Goal: Information Seeking & Learning: Compare options

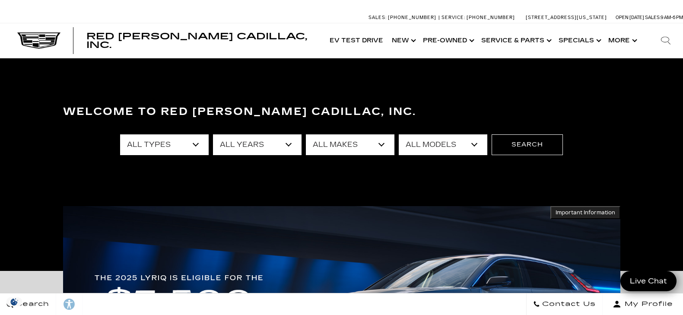
select select "LYRIQ"
click at [399, 134] on select "All Models A6 [US_STATE] Corvette Grand Sport Crosstrek CT4 CT5 Escalade Escala…" at bounding box center [443, 144] width 89 height 21
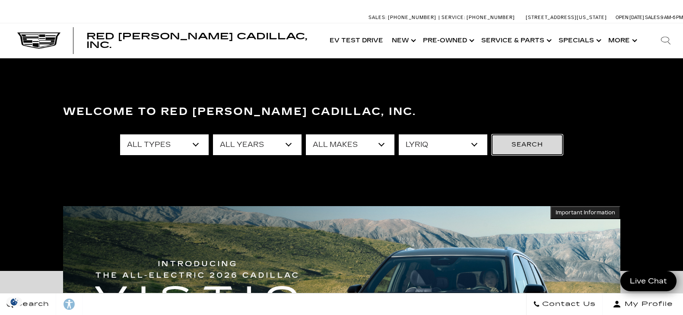
click at [533, 154] on button "Search" at bounding box center [527, 144] width 71 height 21
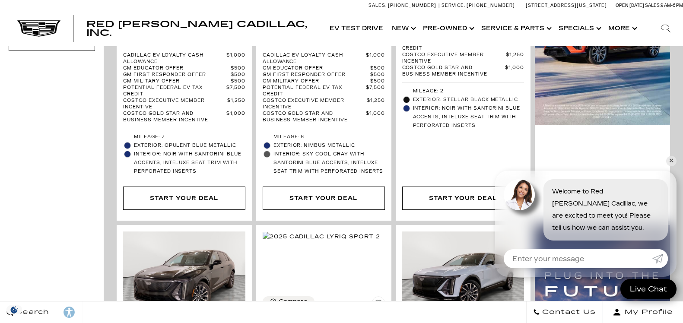
scroll to position [539, 0]
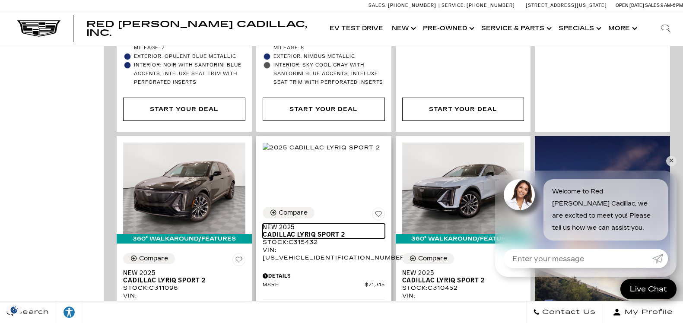
click at [263, 234] on span "Cadillac LYRIQ Sport 2" at bounding box center [321, 234] width 116 height 7
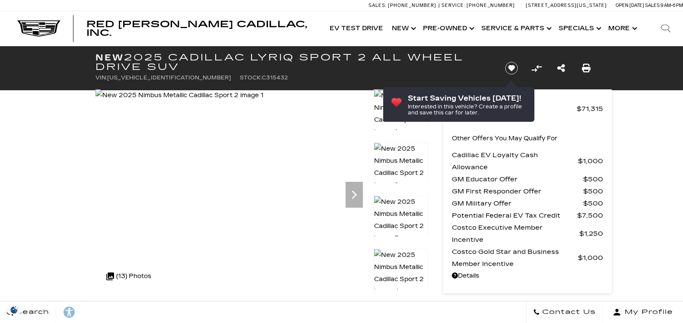
click at [346, 191] on icon "Next" at bounding box center [354, 194] width 17 height 17
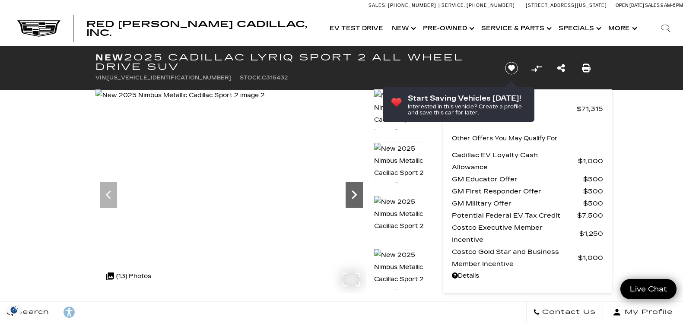
click at [358, 202] on icon "Next" at bounding box center [354, 194] width 17 height 17
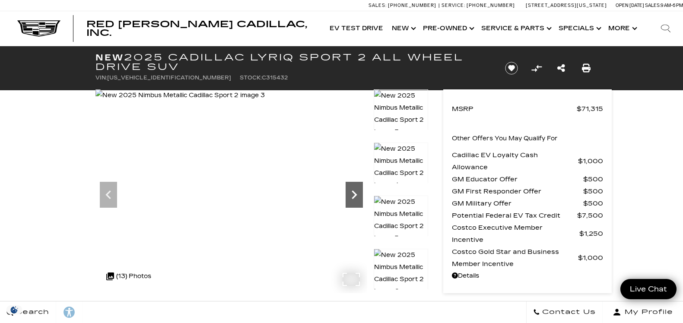
click at [358, 202] on icon "Next" at bounding box center [354, 194] width 17 height 17
click at [348, 191] on icon "Next" at bounding box center [354, 194] width 17 height 17
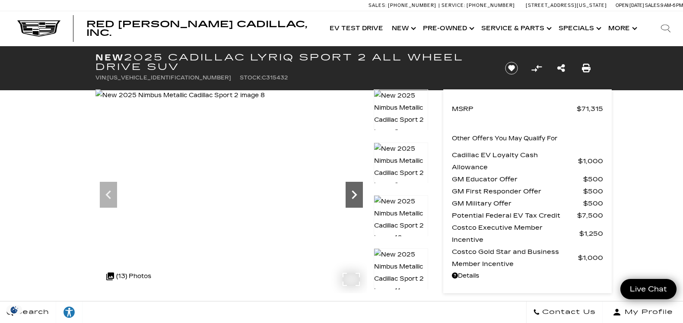
click at [348, 191] on icon "Next" at bounding box center [354, 194] width 17 height 17
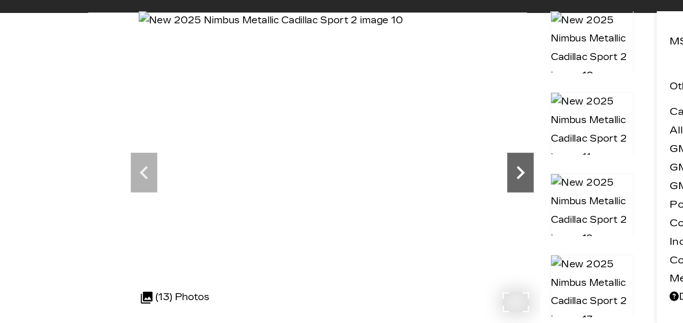
click at [355, 196] on icon "Next" at bounding box center [354, 194] width 5 height 9
click at [353, 200] on icon "Next" at bounding box center [354, 194] width 17 height 17
click at [357, 198] on icon "Next" at bounding box center [354, 194] width 17 height 17
click at [268, 101] on img at bounding box center [181, 95] width 172 height 12
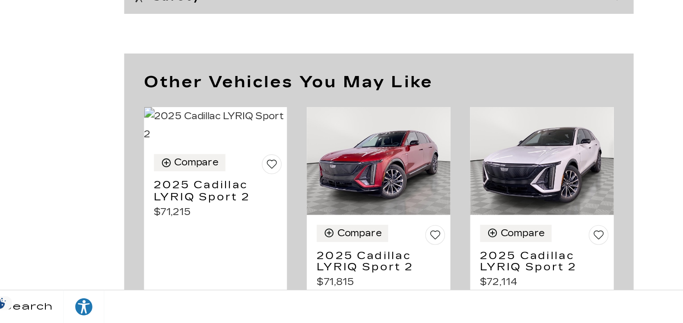
scroll to position [4120, 0]
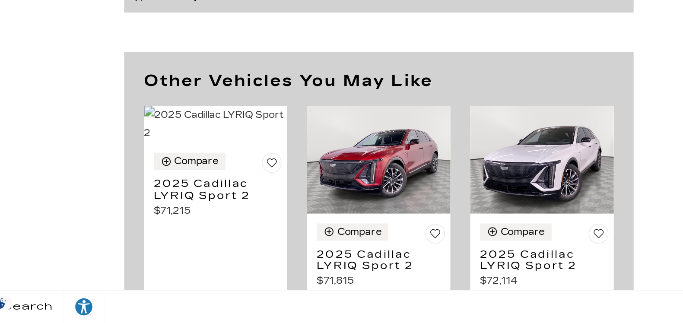
click at [443, 293] on div "Other Vehicles You May Like Compare 2025 Cadillac LYRIQ Sport 2 $71,215" at bounding box center [341, 235] width 518 height 179
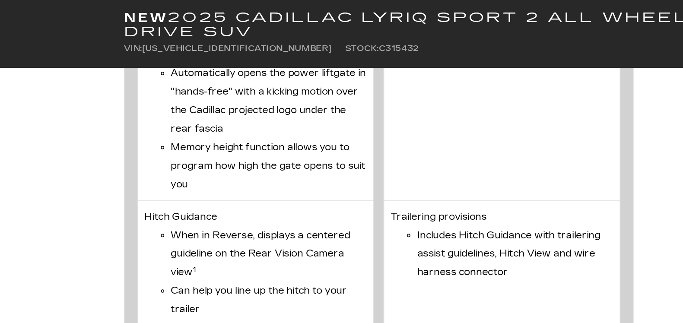
scroll to position [3725, 0]
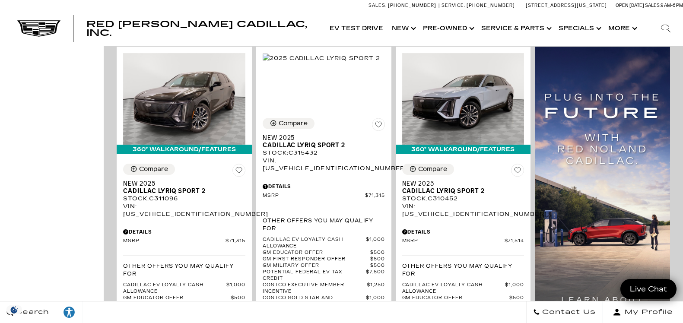
scroll to position [628, 0]
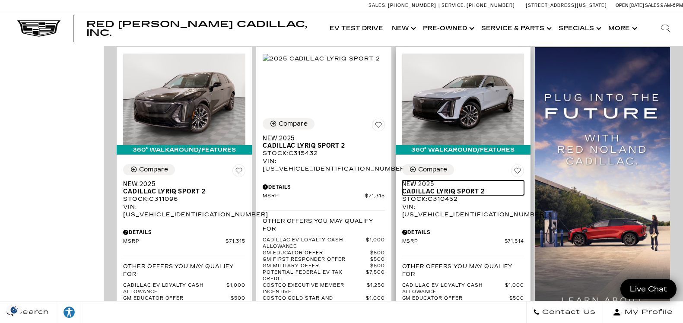
click at [402, 181] on span "New 2025" at bounding box center [460, 184] width 116 height 7
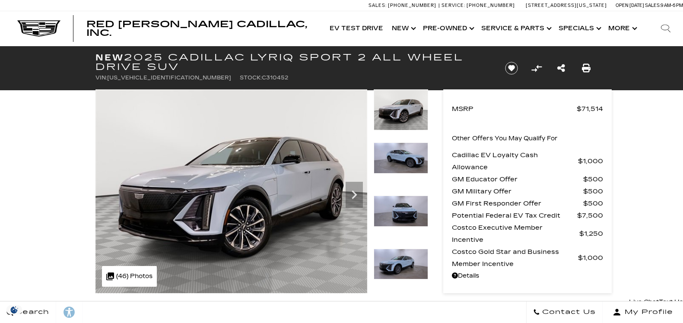
click at [355, 196] on icon "Next" at bounding box center [354, 194] width 5 height 9
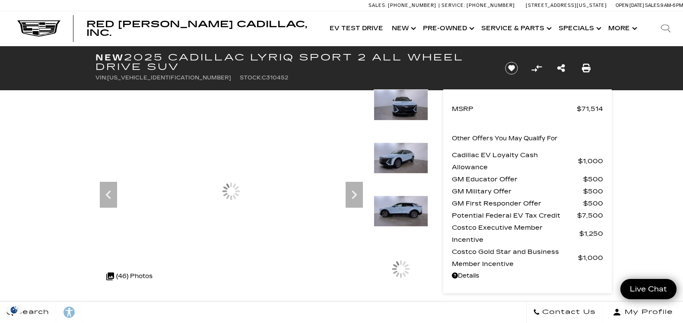
click at [355, 199] on icon "Next" at bounding box center [354, 194] width 17 height 17
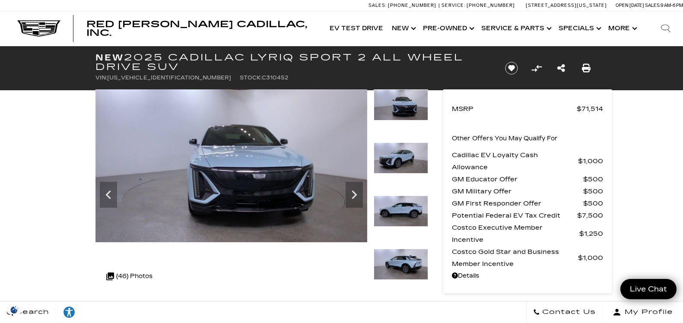
click at [349, 201] on icon "Next" at bounding box center [354, 194] width 17 height 17
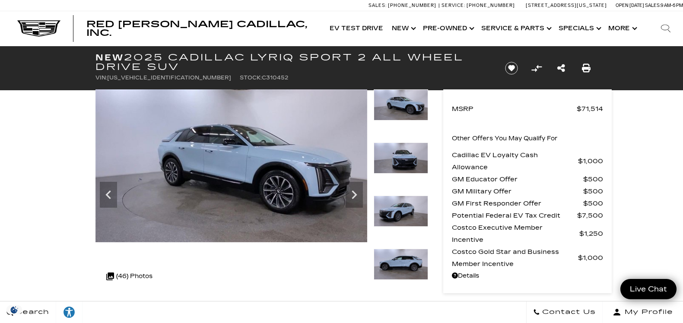
click at [363, 193] on img at bounding box center [231, 165] width 272 height 153
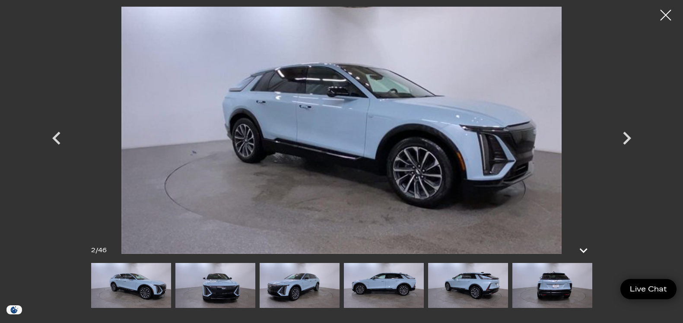
click at [627, 130] on icon "Next" at bounding box center [627, 138] width 26 height 26
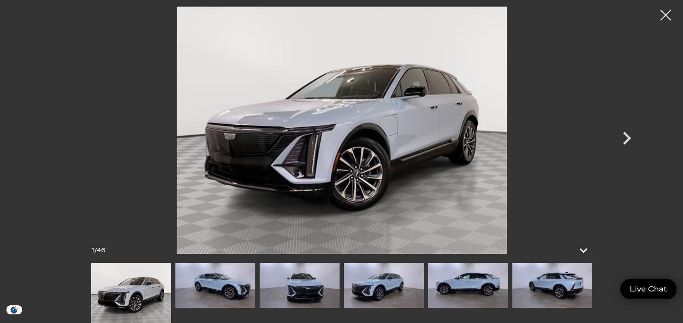
click at [624, 149] on icon "Next" at bounding box center [627, 138] width 26 height 26
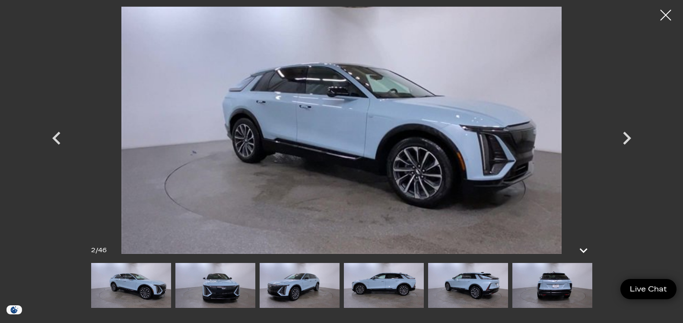
click at [624, 147] on icon "Next" at bounding box center [627, 138] width 26 height 26
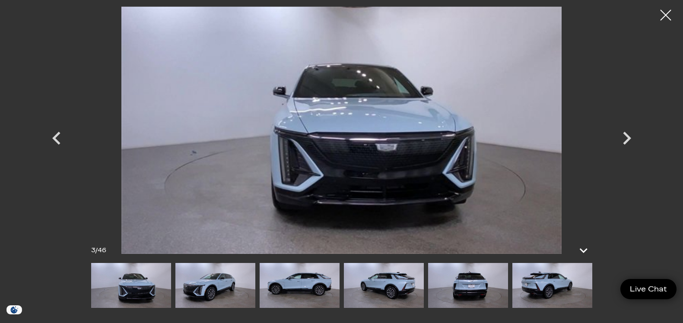
click at [626, 151] on div "Next" at bounding box center [627, 140] width 26 height 39
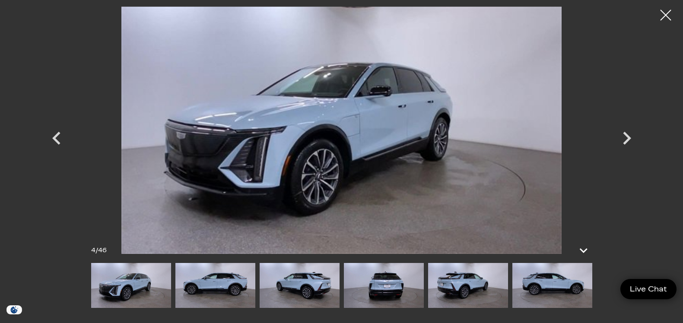
click at [624, 150] on icon "Next" at bounding box center [627, 138] width 26 height 26
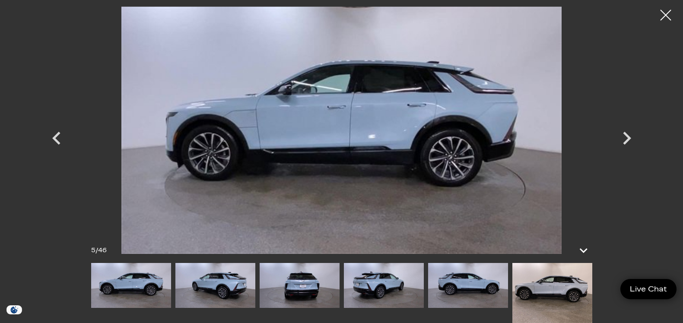
click at [631, 149] on icon "Next" at bounding box center [627, 138] width 26 height 26
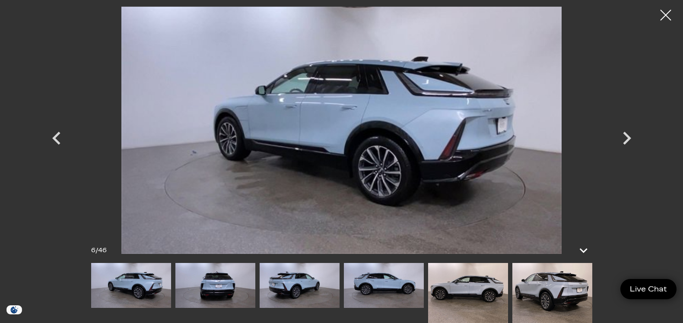
click at [631, 149] on icon "Next" at bounding box center [627, 138] width 26 height 26
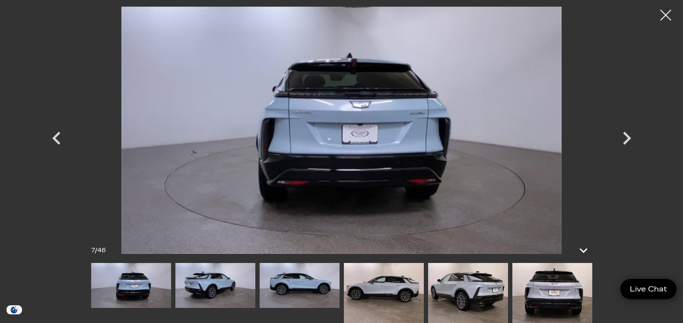
click at [631, 149] on icon "Next" at bounding box center [627, 138] width 26 height 26
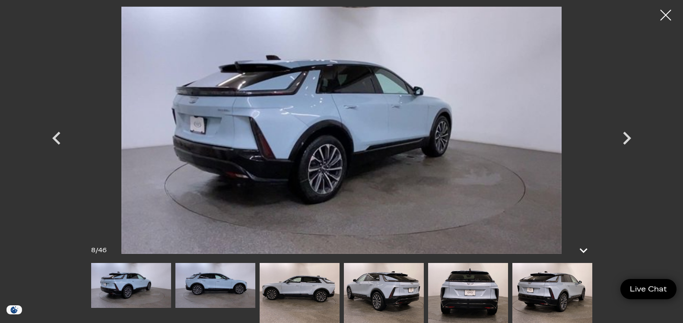
click at [628, 157] on div "Next" at bounding box center [627, 140] width 26 height 39
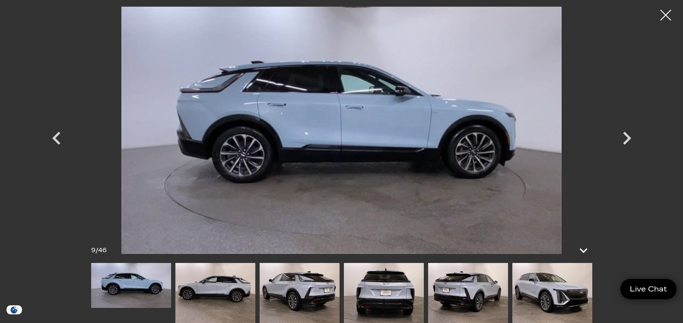
click at [632, 146] on icon "Next" at bounding box center [627, 138] width 26 height 26
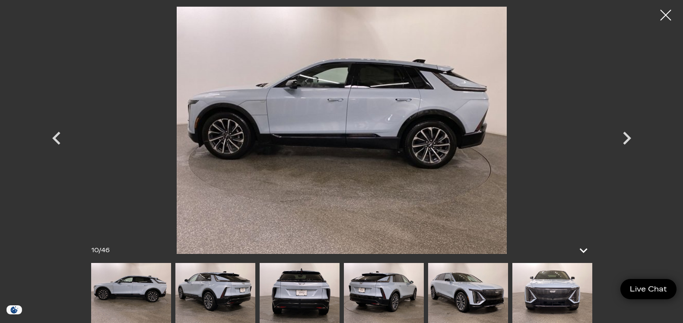
click at [629, 148] on icon "Next" at bounding box center [627, 138] width 26 height 26
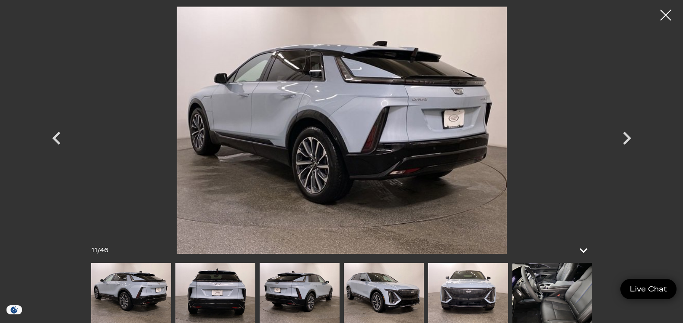
click at [624, 157] on div "Next" at bounding box center [627, 140] width 26 height 39
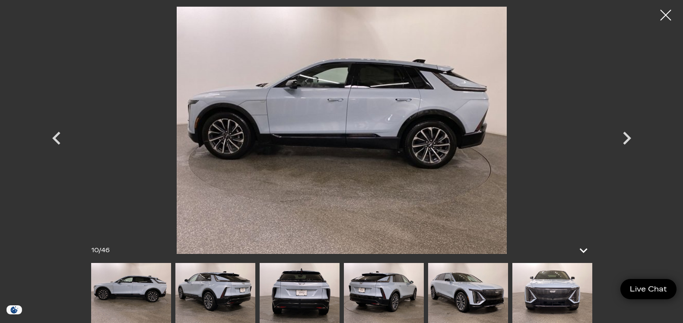
click at [628, 146] on icon "Next" at bounding box center [627, 138] width 26 height 26
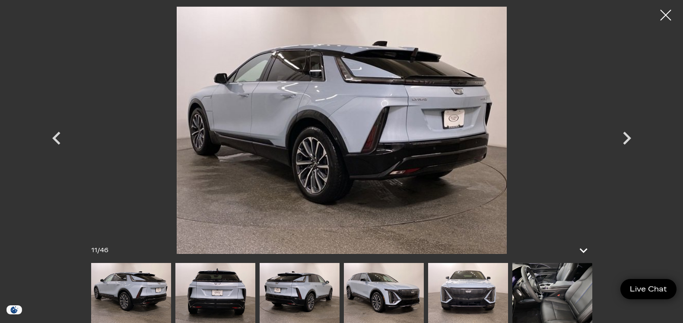
click at [631, 149] on icon "Next" at bounding box center [627, 138] width 26 height 26
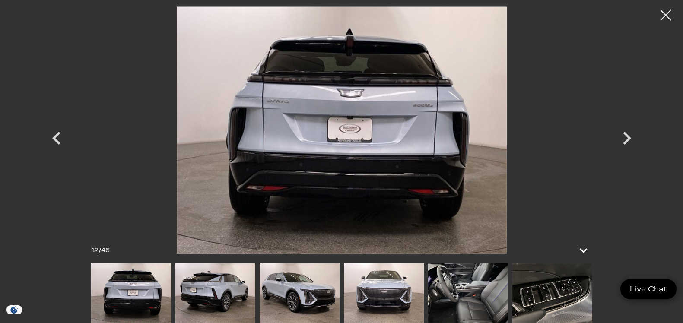
click at [631, 140] on icon "Next" at bounding box center [627, 138] width 26 height 26
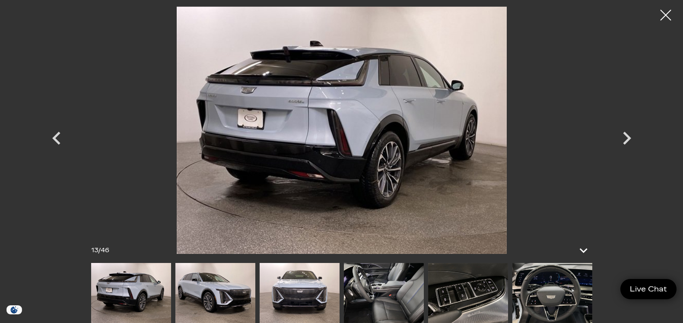
click at [631, 149] on icon "Next" at bounding box center [627, 138] width 26 height 26
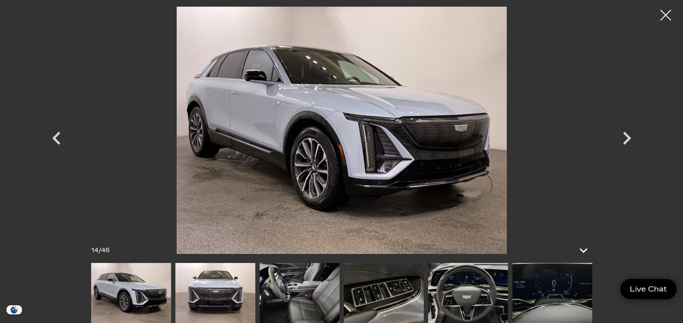
click at [624, 151] on icon "Next" at bounding box center [627, 138] width 26 height 26
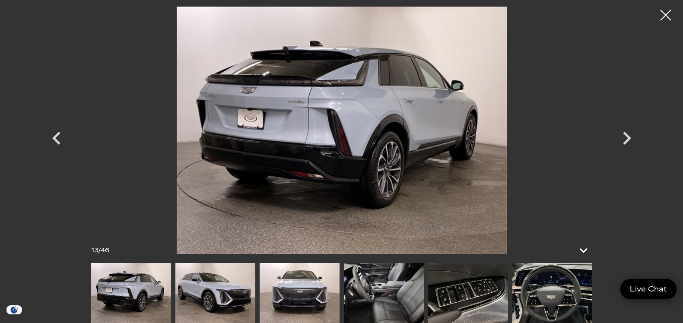
click at [630, 143] on icon "Next" at bounding box center [627, 138] width 26 height 26
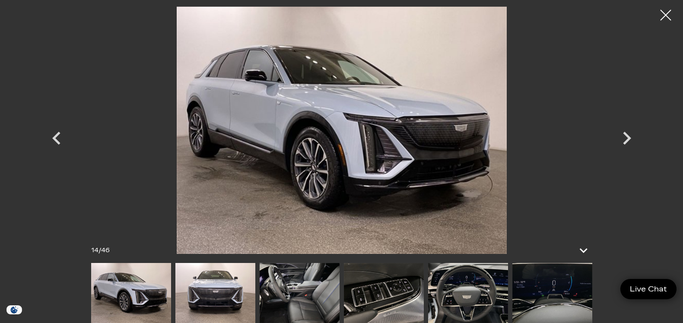
click at [310, 292] on img at bounding box center [300, 293] width 80 height 60
click at [295, 295] on img at bounding box center [300, 293] width 80 height 60
click at [628, 143] on icon "Next" at bounding box center [627, 138] width 26 height 26
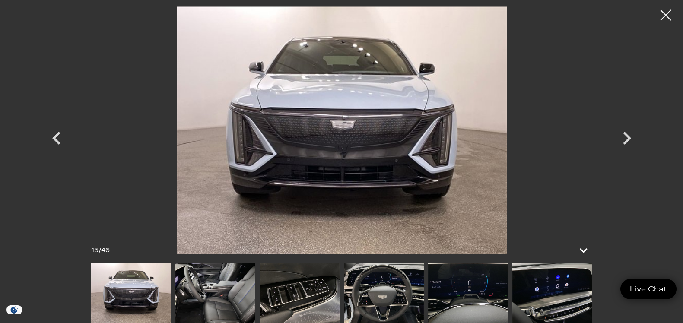
click at [629, 145] on icon "Next" at bounding box center [627, 138] width 26 height 26
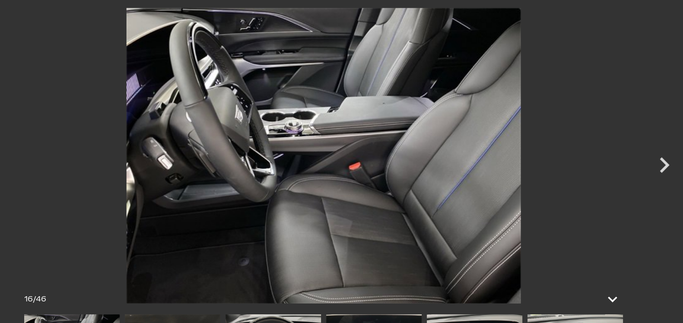
click at [630, 144] on icon "Next" at bounding box center [627, 138] width 26 height 26
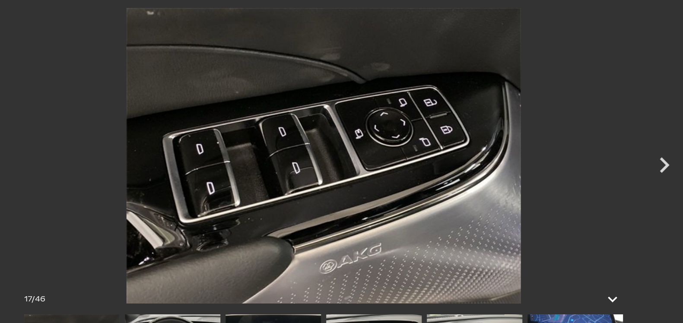
click at [632, 139] on icon "Next" at bounding box center [627, 138] width 26 height 26
click at [631, 141] on icon "Next" at bounding box center [627, 138] width 26 height 26
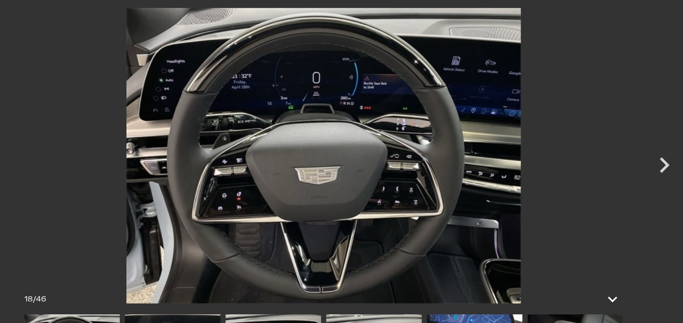
click at [626, 140] on icon "Next" at bounding box center [627, 138] width 8 height 13
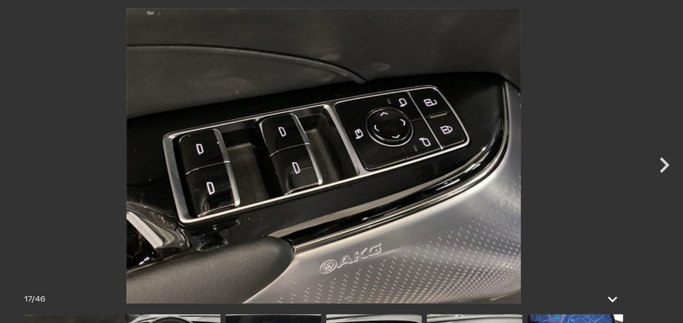
click at [629, 143] on icon "Next" at bounding box center [627, 138] width 26 height 26
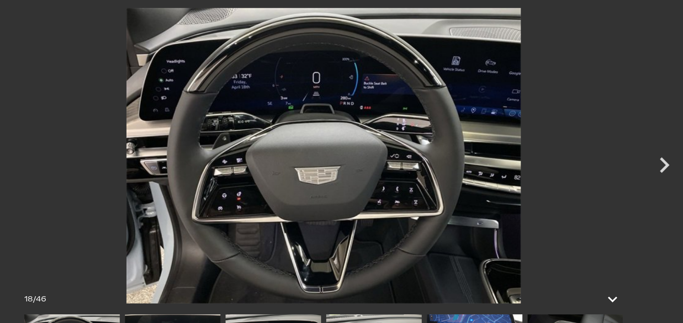
click at [635, 148] on icon "Next" at bounding box center [627, 138] width 26 height 26
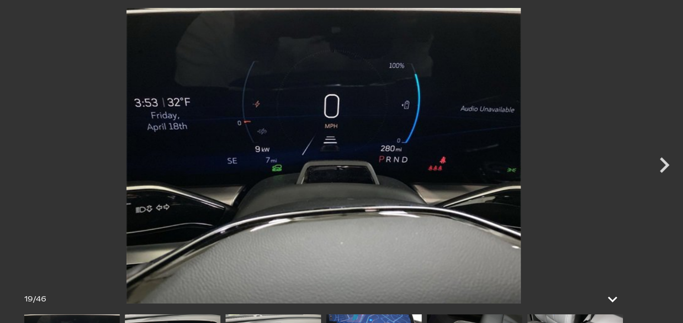
click at [625, 136] on icon "Next" at bounding box center [627, 138] width 26 height 26
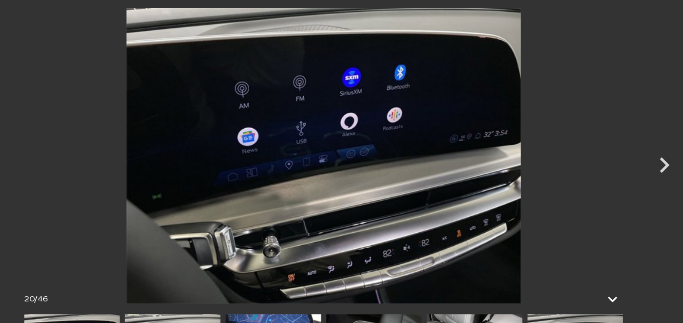
click at [630, 136] on icon "Next" at bounding box center [627, 138] width 26 height 26
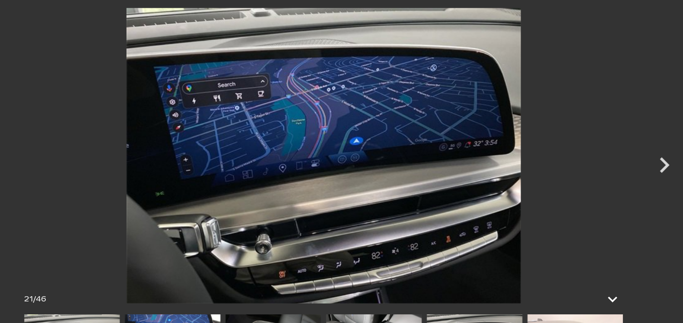
click at [624, 143] on icon "Next" at bounding box center [627, 138] width 8 height 13
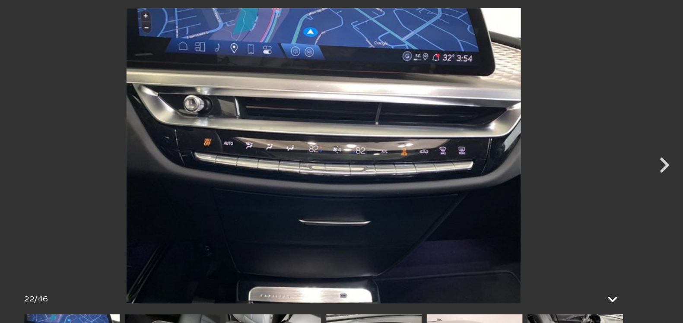
click at [615, 138] on icon "Next" at bounding box center [627, 138] width 26 height 26
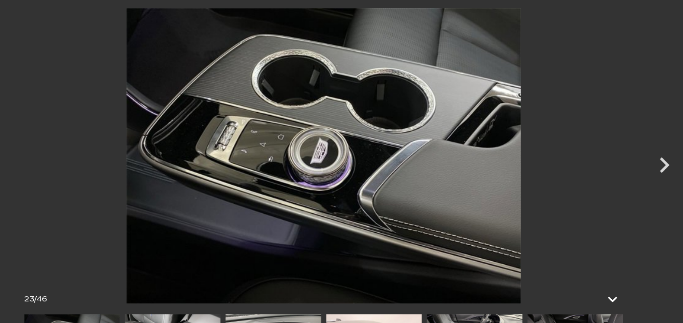
click at [615, 144] on icon "Next" at bounding box center [627, 138] width 26 height 26
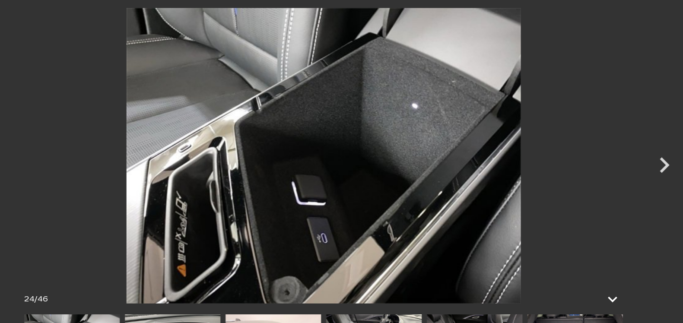
click at [615, 149] on icon "Next" at bounding box center [627, 138] width 26 height 26
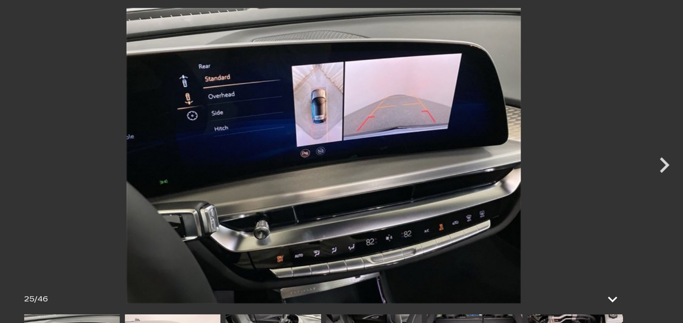
click at [615, 147] on icon "Next" at bounding box center [627, 138] width 26 height 26
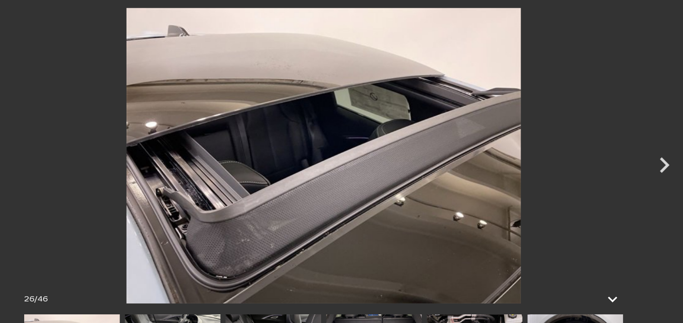
click at [624, 149] on icon "Next" at bounding box center [627, 138] width 26 height 26
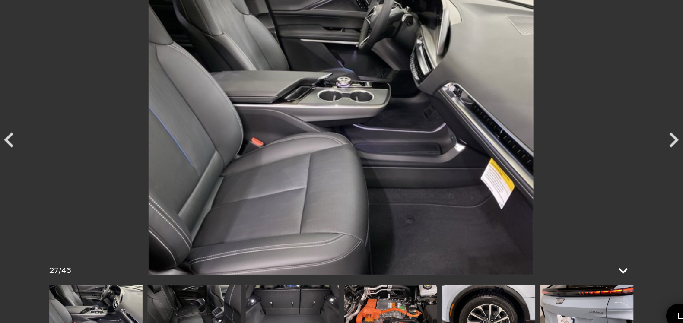
click at [627, 138] on icon "Next" at bounding box center [627, 138] width 26 height 26
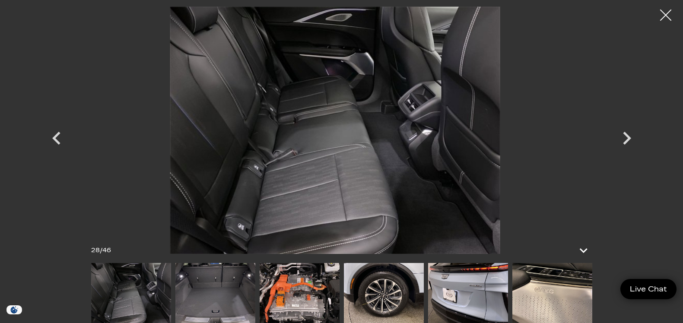
click at [663, 22] on div at bounding box center [665, 15] width 23 height 23
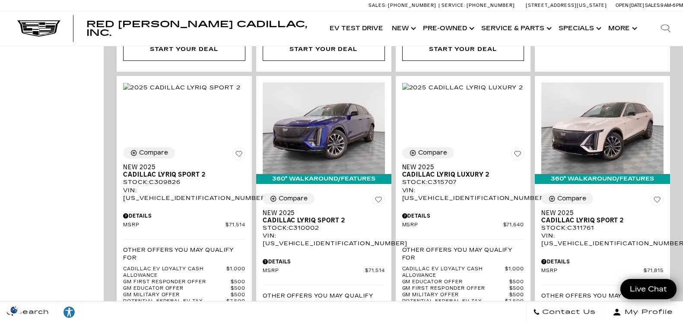
scroll to position [1010, 0]
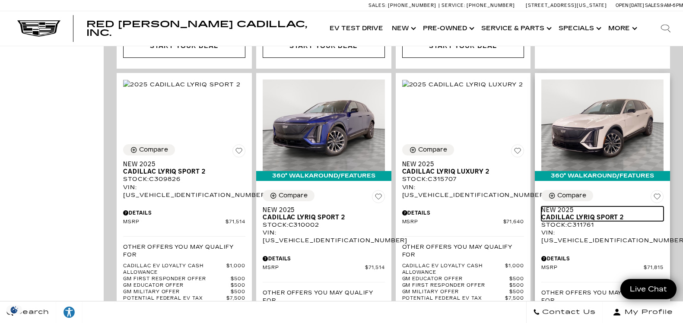
click at [541, 221] on span "Cadillac LYRIQ Sport 2" at bounding box center [599, 217] width 116 height 7
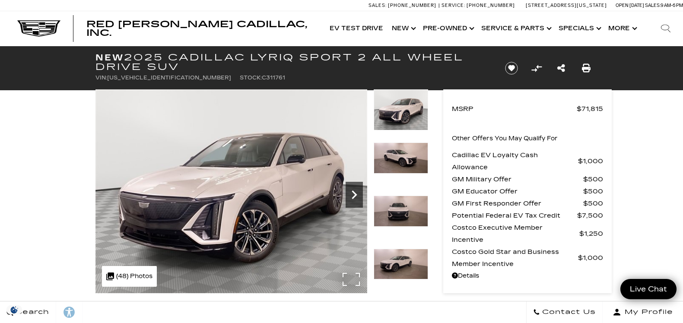
click at [352, 191] on icon "Next" at bounding box center [354, 194] width 5 height 9
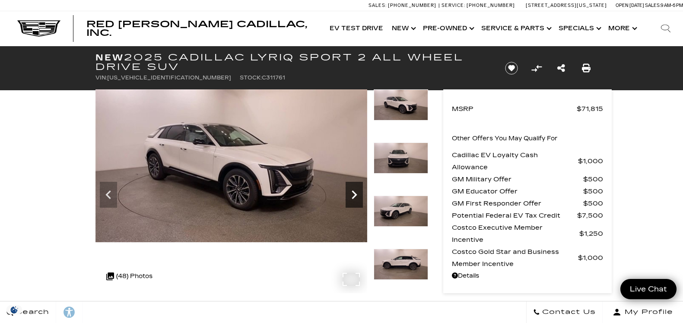
click at [352, 191] on icon "Next" at bounding box center [354, 194] width 5 height 9
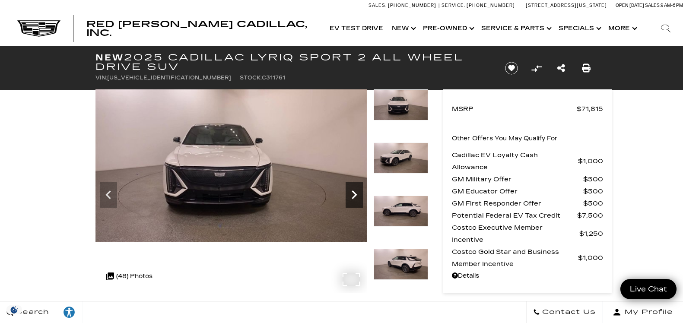
click at [352, 191] on icon "Next" at bounding box center [354, 194] width 5 height 9
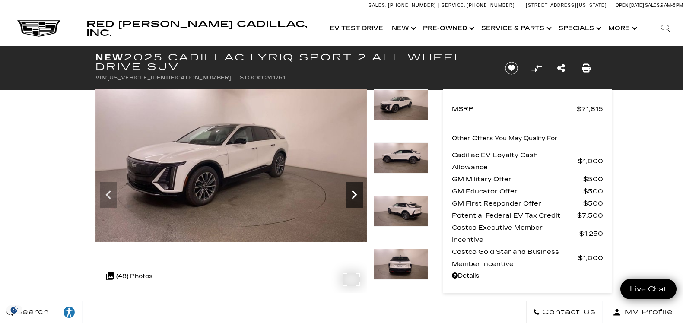
click at [352, 191] on icon "Next" at bounding box center [354, 194] width 5 height 9
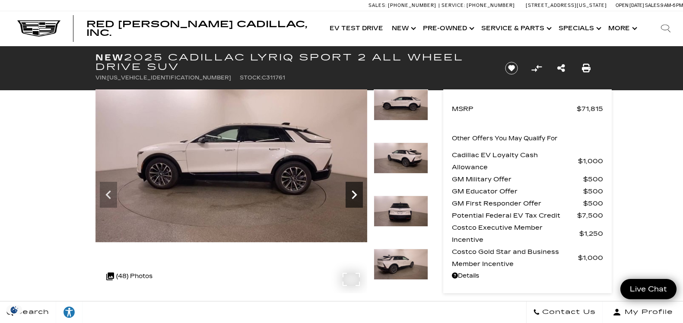
click at [352, 191] on icon "Next" at bounding box center [354, 194] width 5 height 9
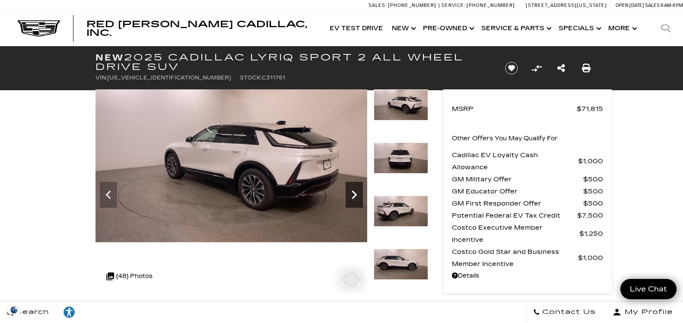
click at [352, 191] on icon "Next" at bounding box center [354, 194] width 5 height 9
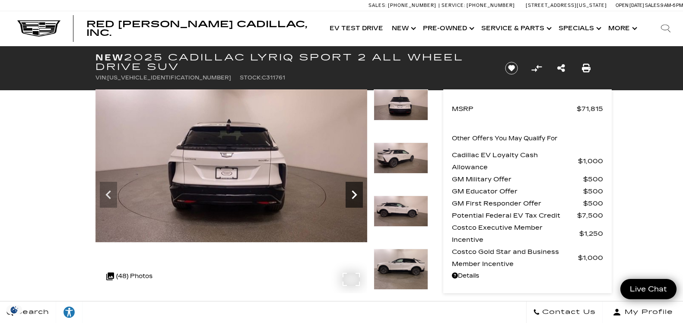
click at [352, 191] on icon "Next" at bounding box center [354, 194] width 5 height 9
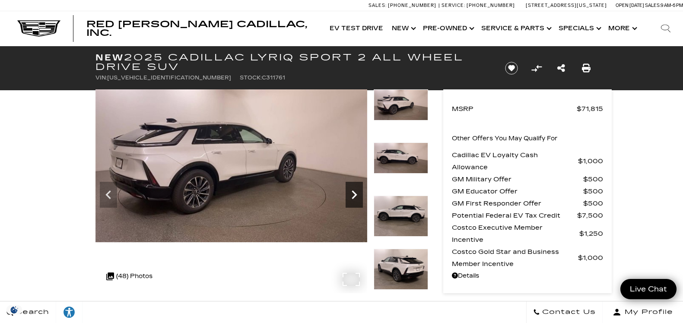
click at [352, 191] on icon "Next" at bounding box center [354, 194] width 5 height 9
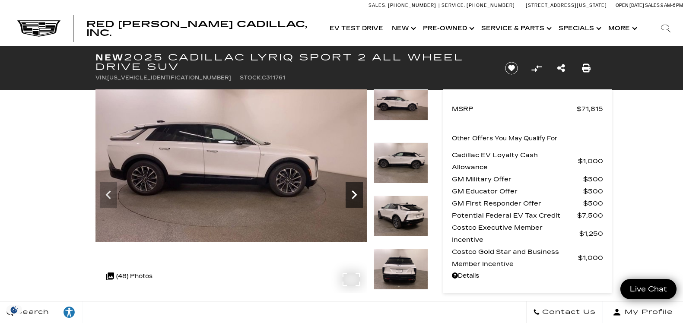
click at [352, 191] on icon "Next" at bounding box center [354, 194] width 5 height 9
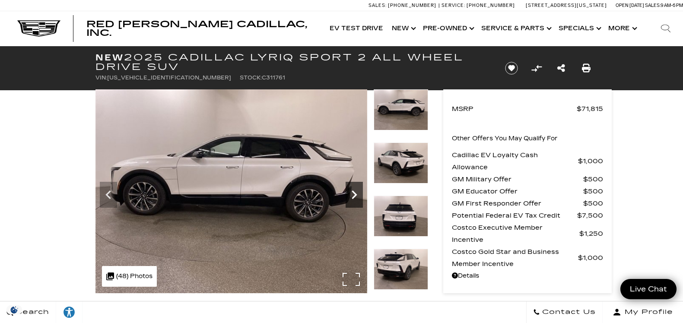
click at [352, 191] on icon "Next" at bounding box center [354, 194] width 5 height 9
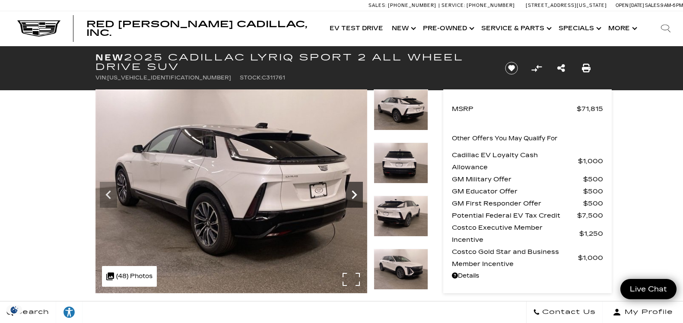
click at [352, 191] on icon "Next" at bounding box center [354, 194] width 5 height 9
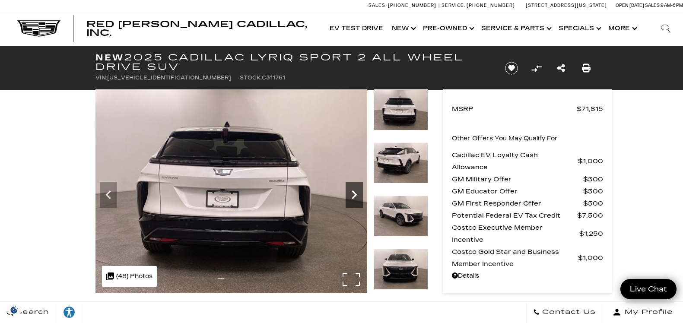
click at [352, 191] on icon "Next" at bounding box center [354, 194] width 5 height 9
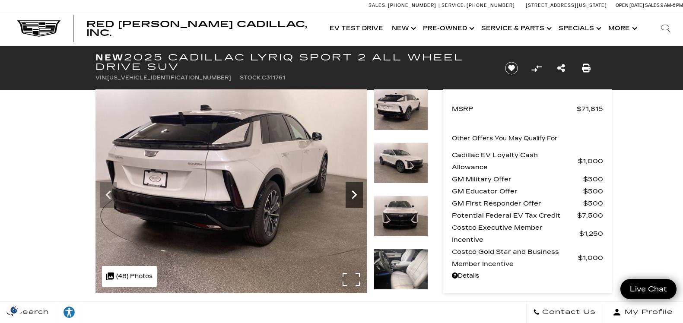
click at [352, 191] on icon "Next" at bounding box center [354, 194] width 5 height 9
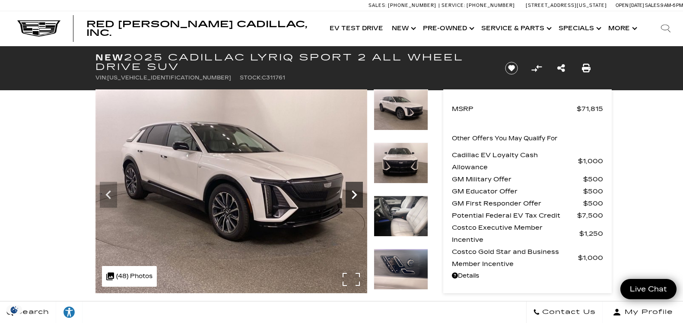
click at [352, 191] on icon "Next" at bounding box center [354, 194] width 5 height 9
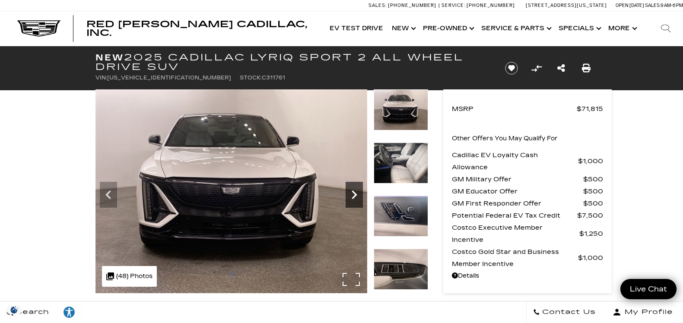
click at [352, 191] on icon "Next" at bounding box center [354, 194] width 5 height 9
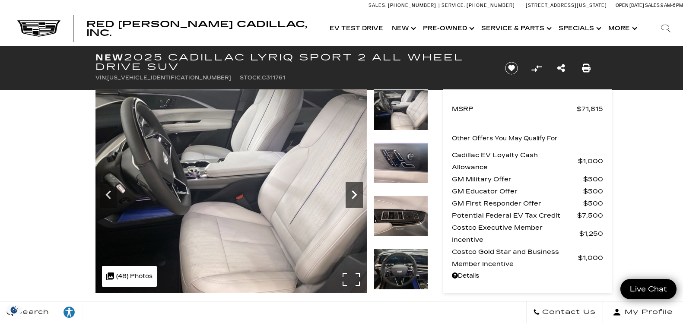
scroll to position [0, 0]
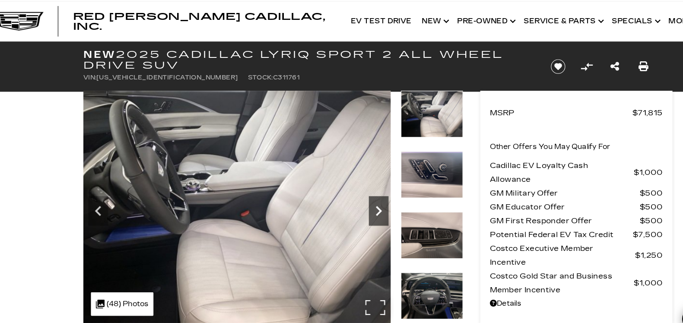
click at [349, 202] on icon "Next" at bounding box center [354, 194] width 17 height 17
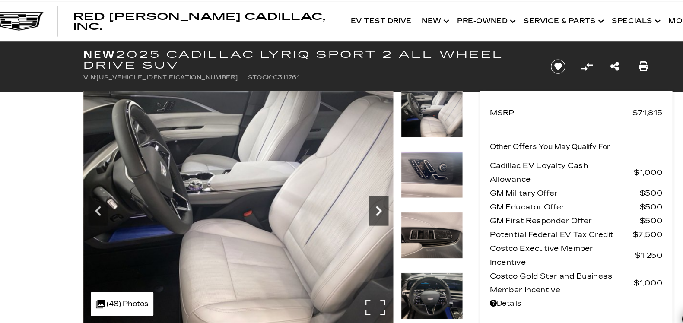
click at [355, 195] on icon "Next" at bounding box center [354, 194] width 5 height 9
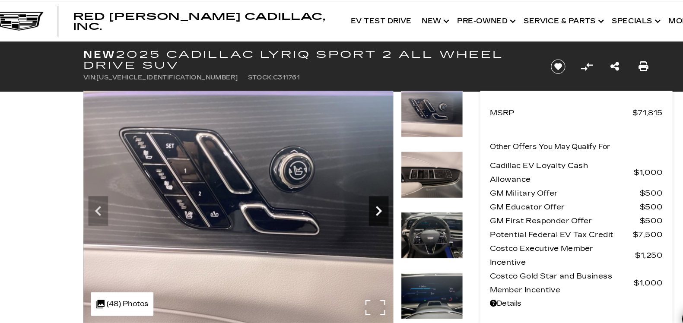
click at [356, 195] on icon "Next" at bounding box center [354, 194] width 5 height 9
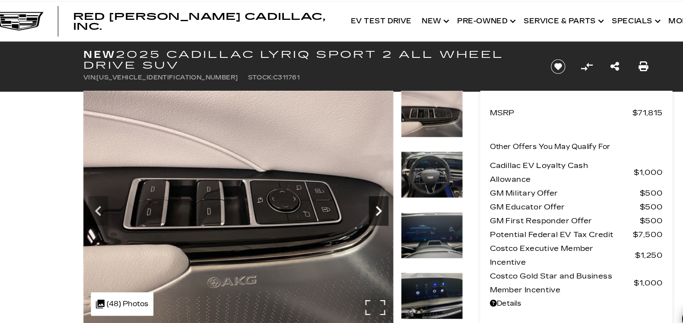
click at [356, 195] on icon "Next" at bounding box center [354, 194] width 5 height 9
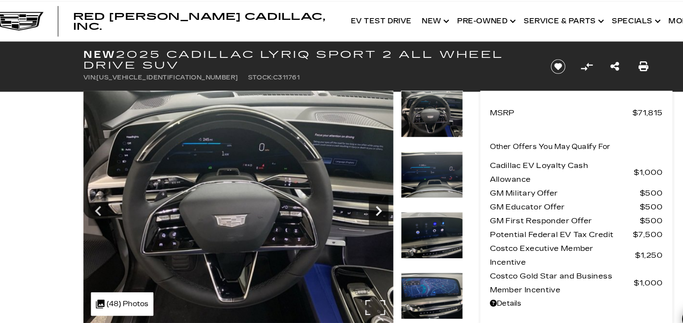
click at [356, 195] on icon "Next" at bounding box center [354, 194] width 5 height 9
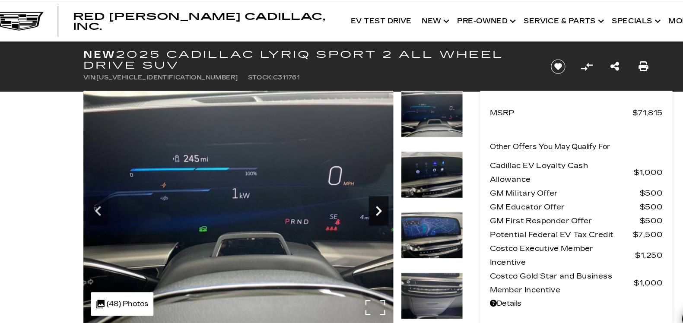
click at [356, 195] on icon "Next" at bounding box center [354, 194] width 5 height 9
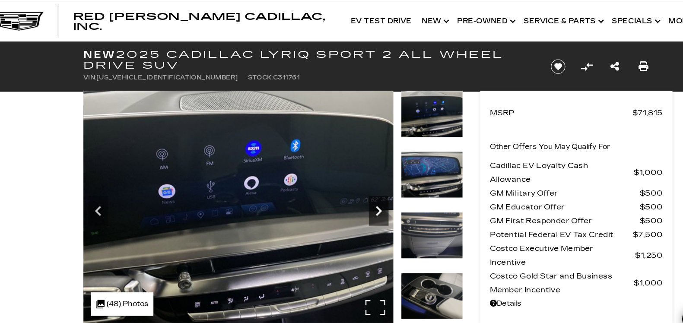
click at [356, 195] on icon "Next" at bounding box center [354, 194] width 5 height 9
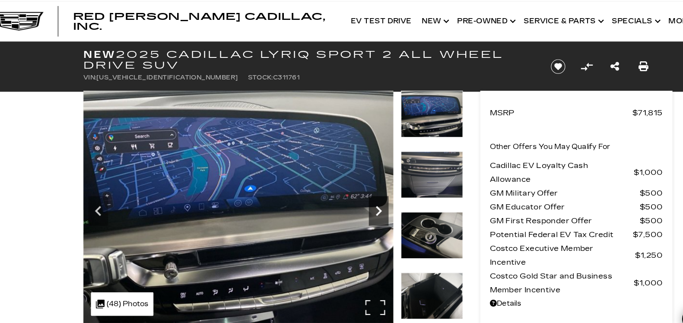
click at [356, 195] on icon "Next" at bounding box center [354, 194] width 5 height 9
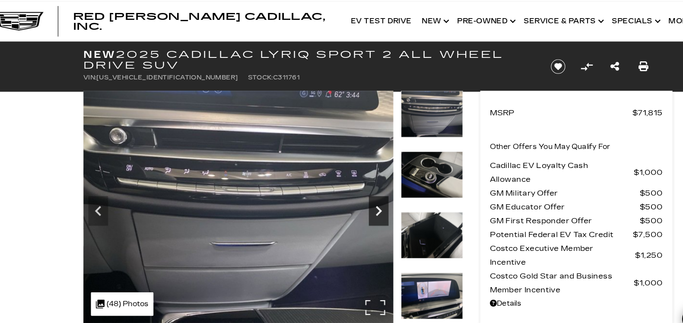
click at [356, 195] on icon "Next" at bounding box center [354, 194] width 5 height 9
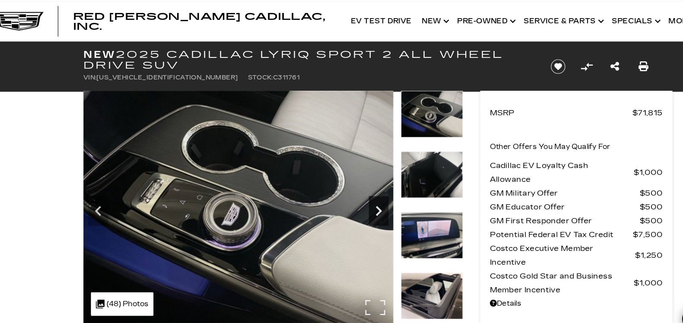
click at [356, 195] on icon "Next" at bounding box center [354, 194] width 5 height 9
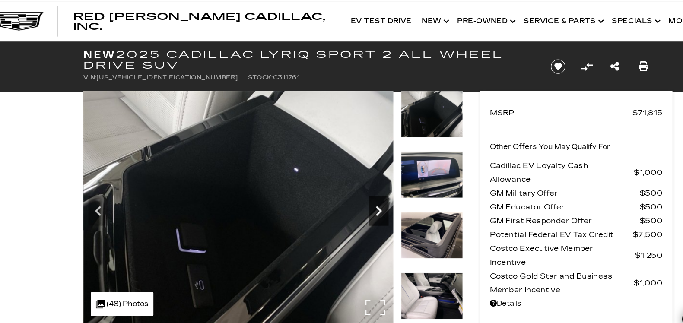
click at [356, 195] on icon "Next" at bounding box center [354, 194] width 5 height 9
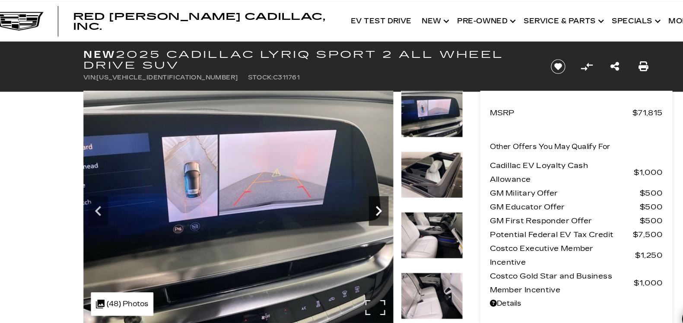
click at [356, 195] on icon "Next" at bounding box center [354, 194] width 5 height 9
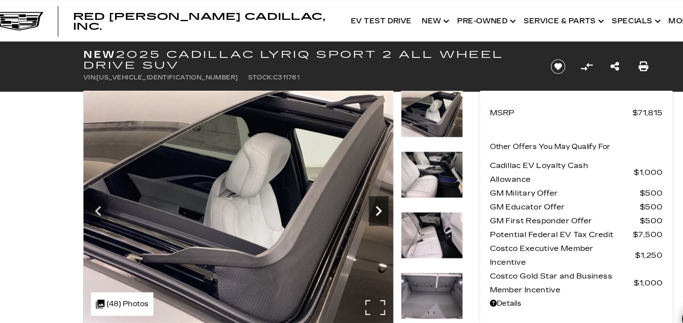
click at [356, 195] on icon "Next" at bounding box center [354, 194] width 5 height 9
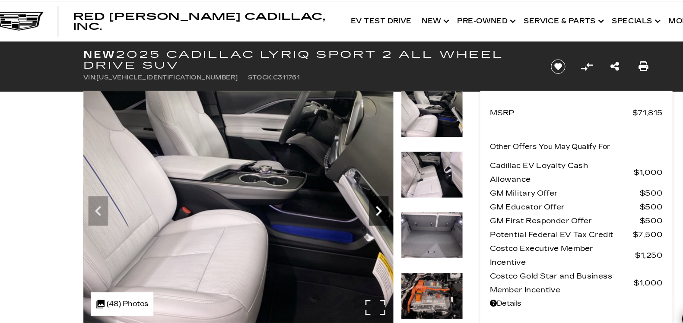
click at [356, 195] on icon "Next" at bounding box center [354, 194] width 5 height 9
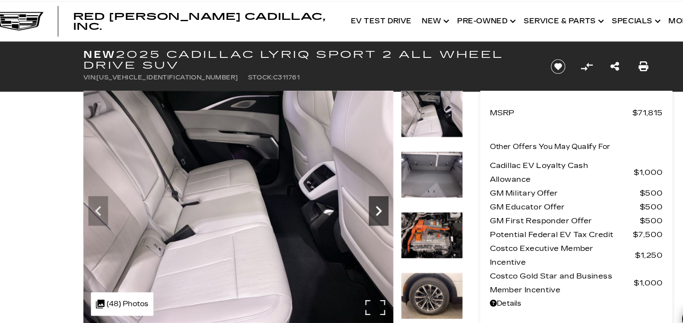
click at [356, 195] on icon "Next" at bounding box center [354, 194] width 5 height 9
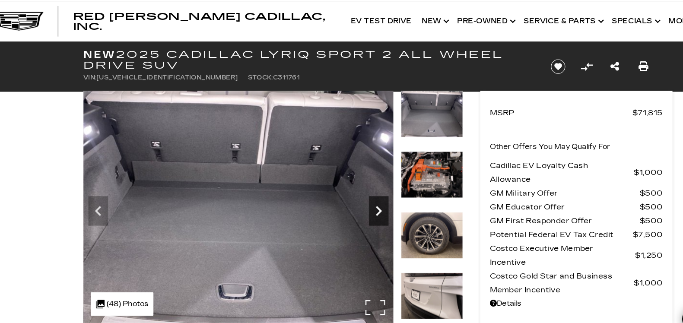
click at [356, 195] on icon "Next" at bounding box center [354, 194] width 5 height 9
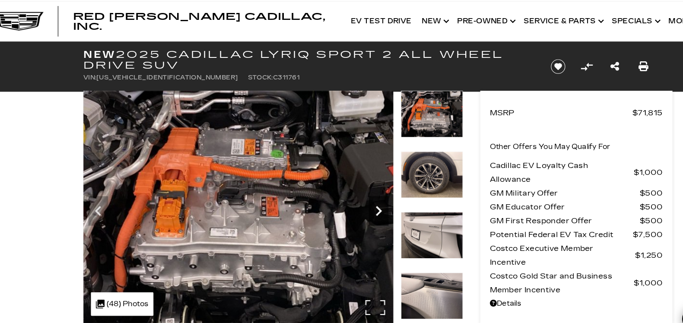
click at [356, 195] on icon "Next" at bounding box center [354, 194] width 5 height 9
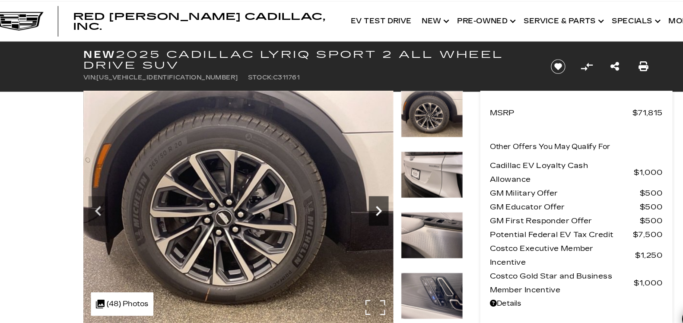
click at [356, 195] on icon "Next" at bounding box center [354, 194] width 5 height 9
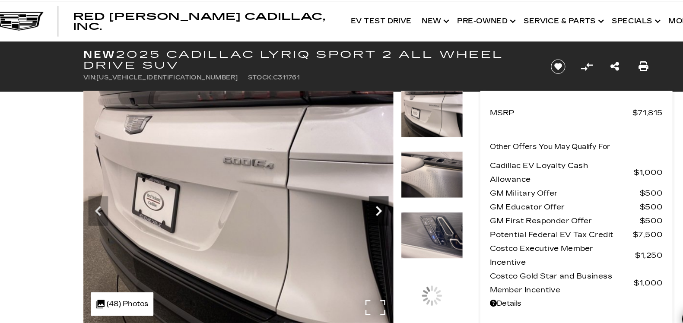
click at [356, 195] on icon "Next" at bounding box center [354, 194] width 5 height 9
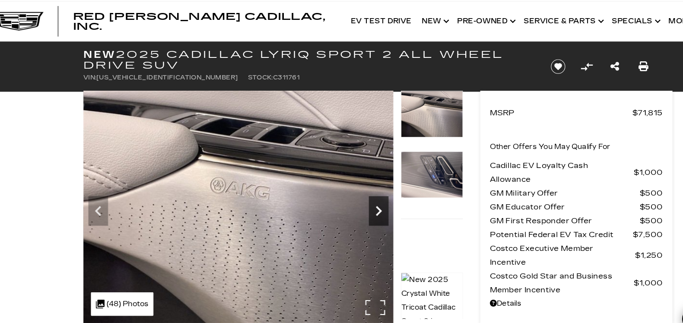
click at [356, 195] on icon "Next" at bounding box center [354, 194] width 5 height 9
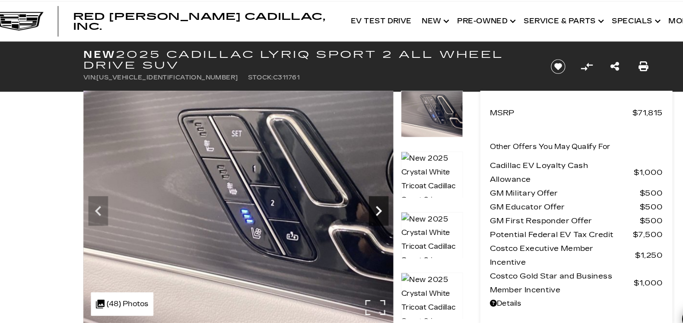
click at [356, 195] on icon "Next" at bounding box center [354, 194] width 5 height 9
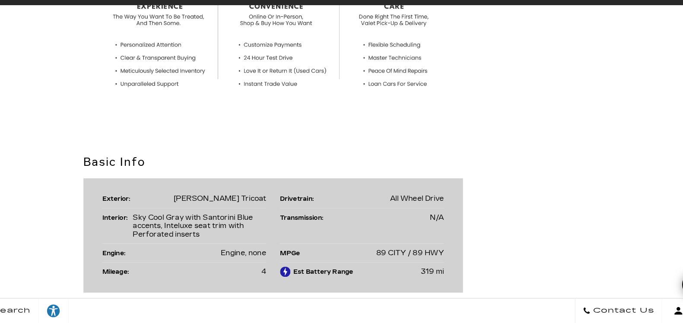
scroll to position [594, 0]
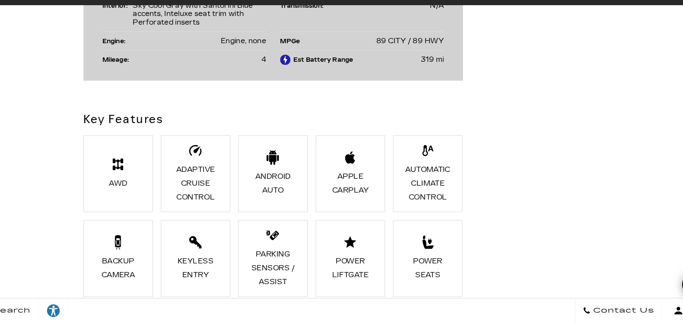
click at [594, 284] on div "Key Features AWD Adaptive Cruise Control Android Auto Apple CarPlay Automatic C…" at bounding box center [341, 296] width 518 height 320
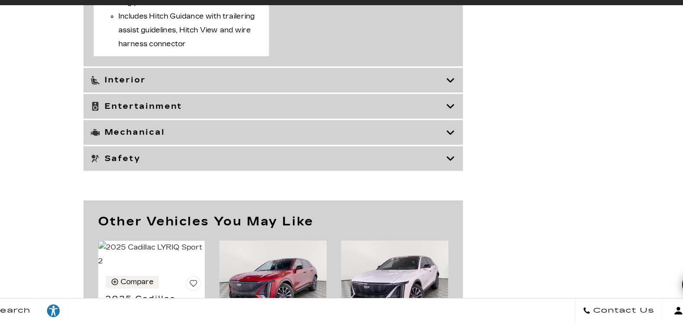
scroll to position [4086, 0]
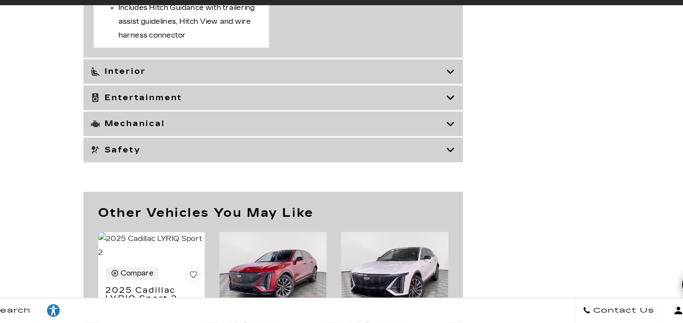
click at [416, 107] on icon at bounding box center [418, 102] width 8 height 9
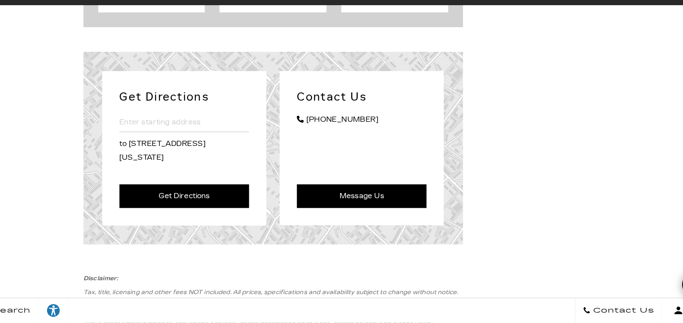
scroll to position [4568, 0]
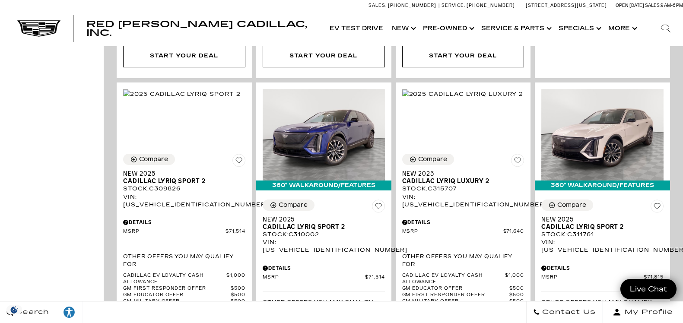
scroll to position [1001, 0]
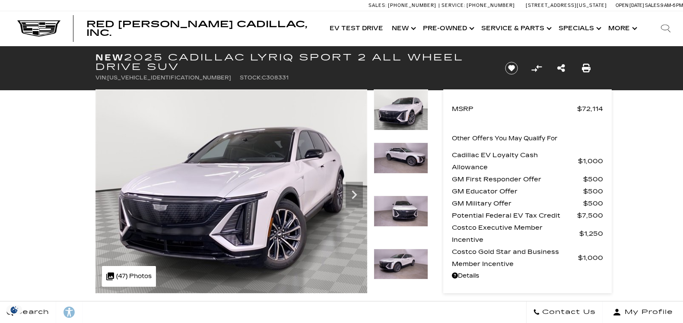
click at [347, 194] on icon "Next" at bounding box center [354, 194] width 17 height 17
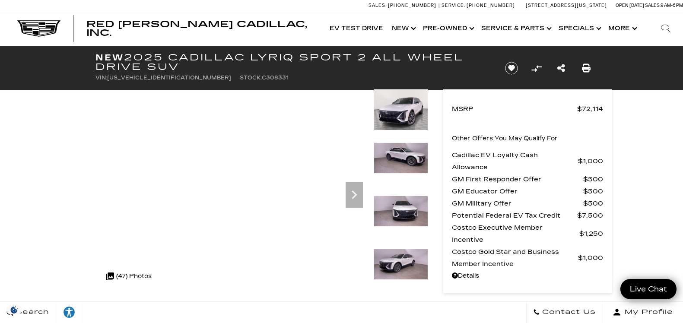
click at [358, 204] on div "Next" at bounding box center [354, 195] width 17 height 26
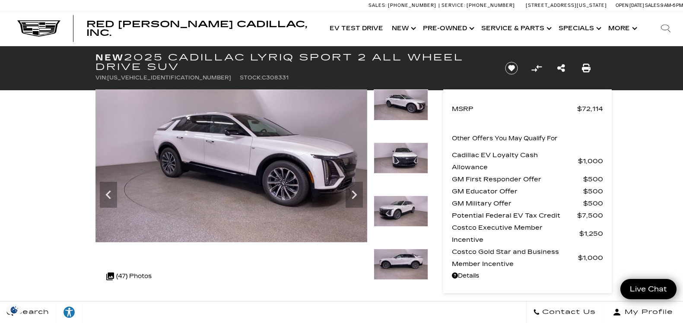
click at [361, 199] on icon "Next" at bounding box center [354, 194] width 17 height 17
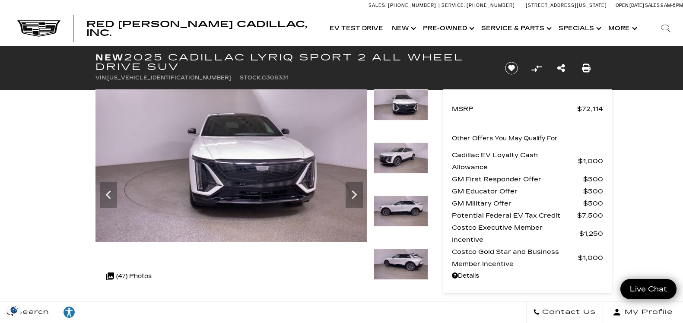
click at [362, 197] on icon "Next" at bounding box center [354, 194] width 17 height 17
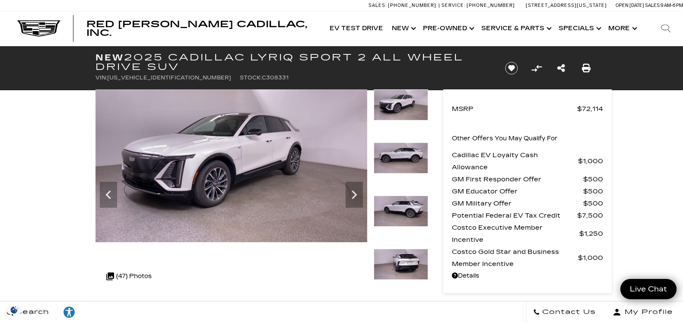
click at [363, 194] on img at bounding box center [231, 165] width 272 height 153
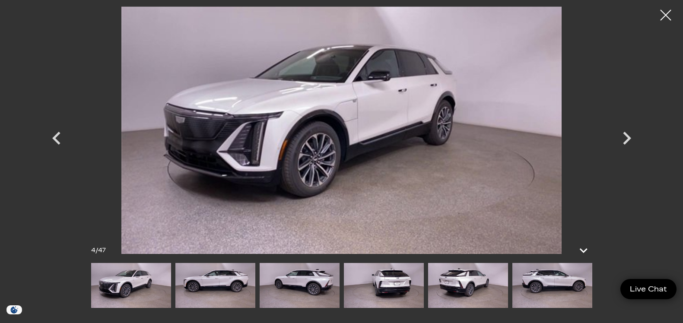
click at [628, 134] on icon "Next" at bounding box center [627, 138] width 26 height 26
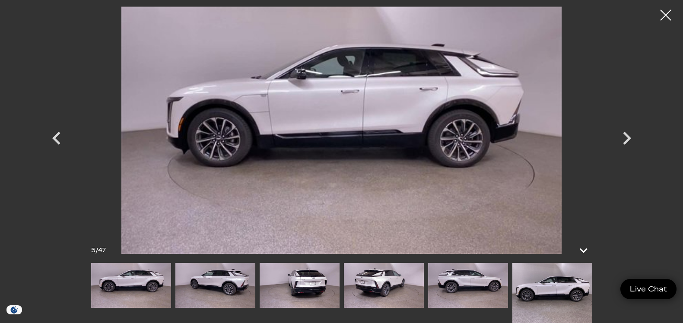
click at [635, 146] on icon "Next" at bounding box center [627, 138] width 26 height 26
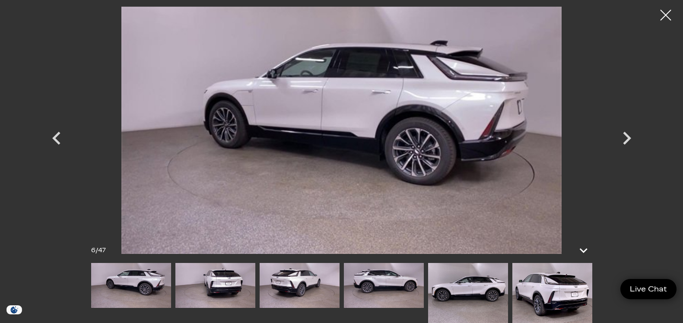
click at [636, 146] on icon "Next" at bounding box center [627, 138] width 26 height 26
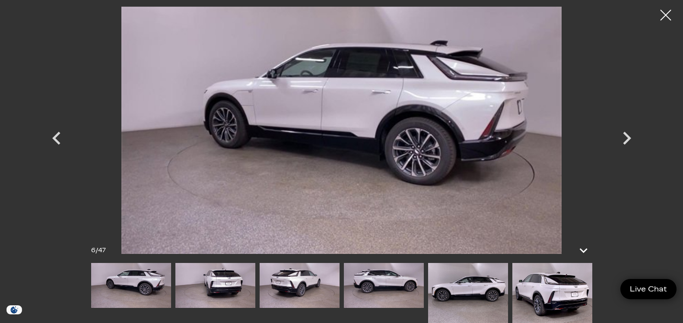
click at [634, 149] on icon "Next" at bounding box center [627, 138] width 26 height 26
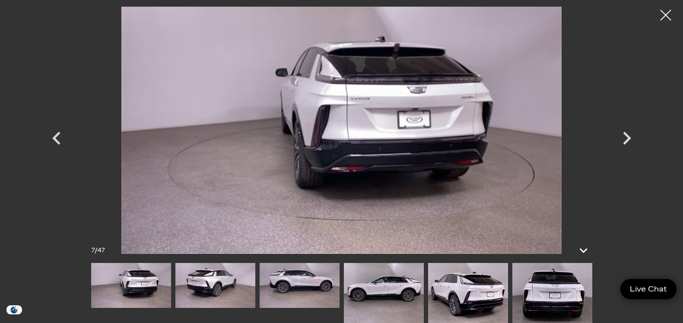
click at [633, 142] on icon "Next" at bounding box center [627, 138] width 26 height 26
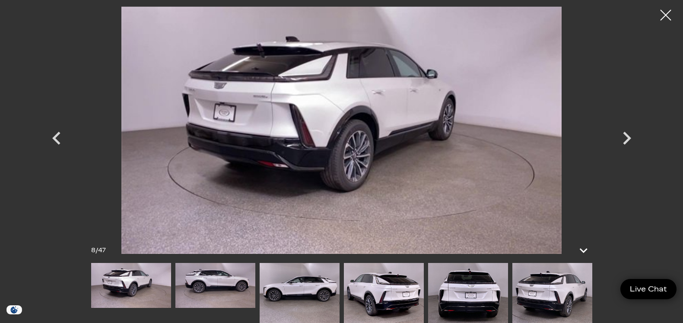
click at [634, 143] on icon "Next" at bounding box center [627, 138] width 26 height 26
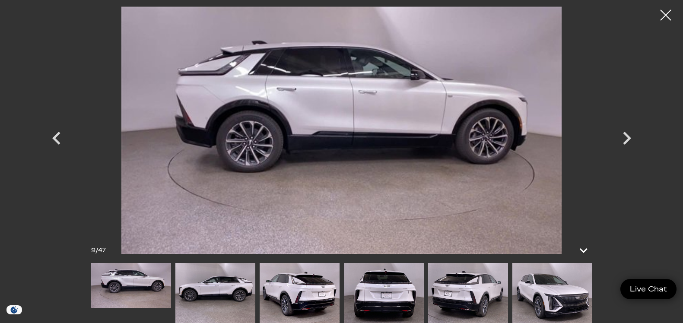
click at [629, 152] on div "Next" at bounding box center [627, 140] width 26 height 39
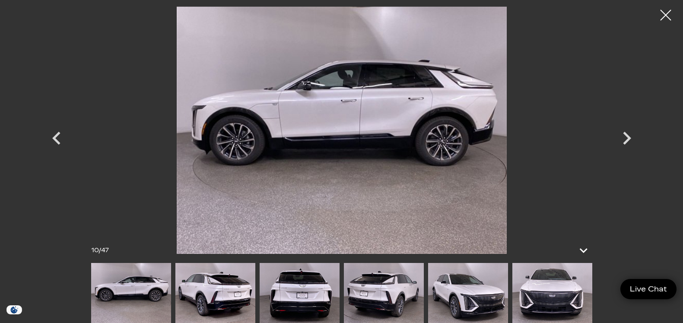
click at [633, 146] on icon "Next" at bounding box center [627, 138] width 26 height 26
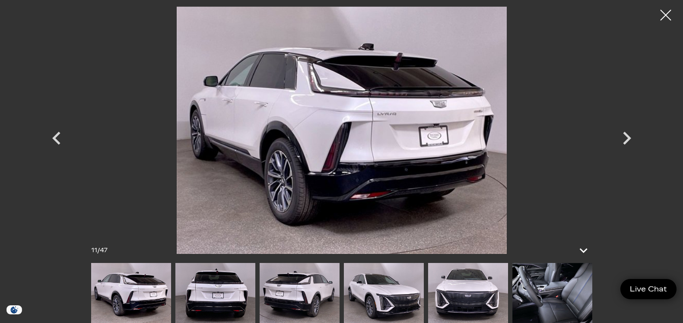
click at [634, 152] on div "Next" at bounding box center [627, 140] width 26 height 39
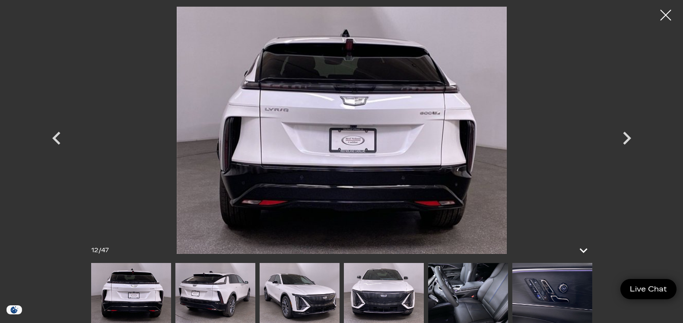
click at [628, 152] on div "Next" at bounding box center [627, 140] width 26 height 39
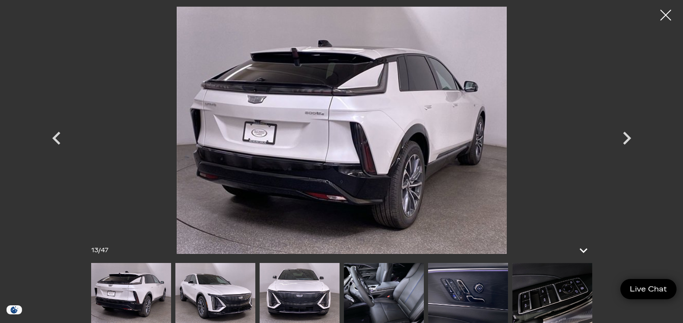
click at [635, 155] on div "Next" at bounding box center [627, 140] width 26 height 39
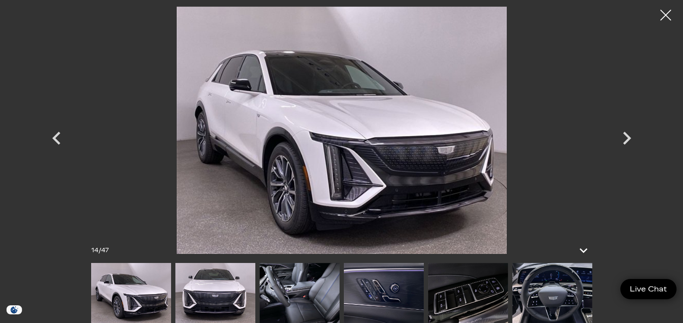
click at [632, 152] on div "Next" at bounding box center [627, 140] width 26 height 39
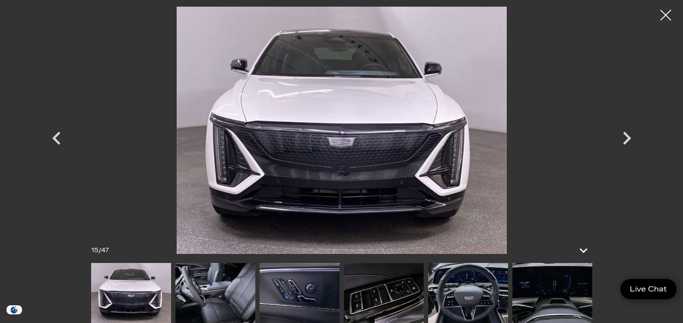
click at [638, 145] on icon "Next" at bounding box center [627, 138] width 26 height 26
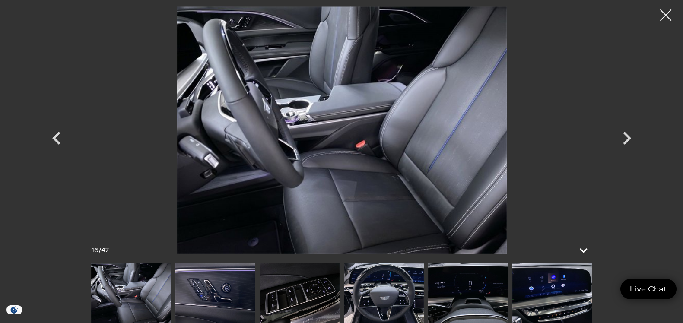
click at [662, 19] on div at bounding box center [665, 15] width 23 height 23
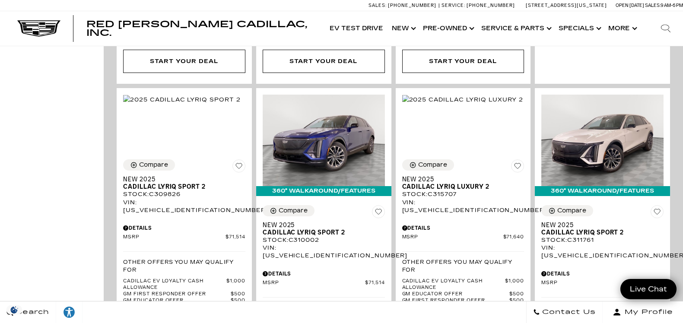
scroll to position [996, 0]
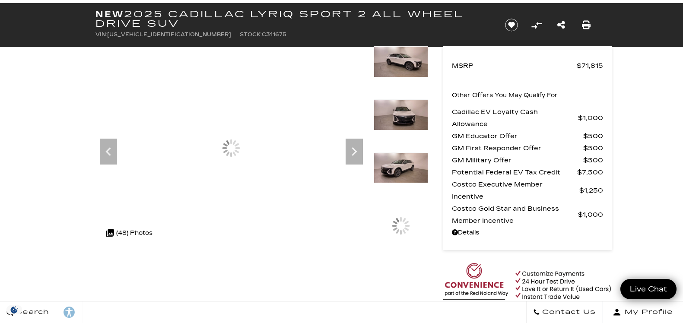
click at [360, 158] on icon "Next" at bounding box center [354, 151] width 17 height 17
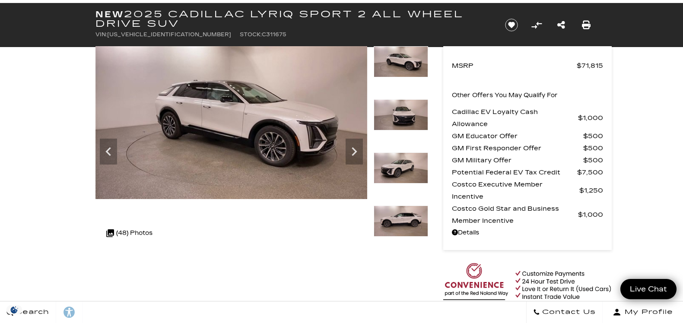
click at [354, 146] on icon "Next" at bounding box center [354, 151] width 17 height 17
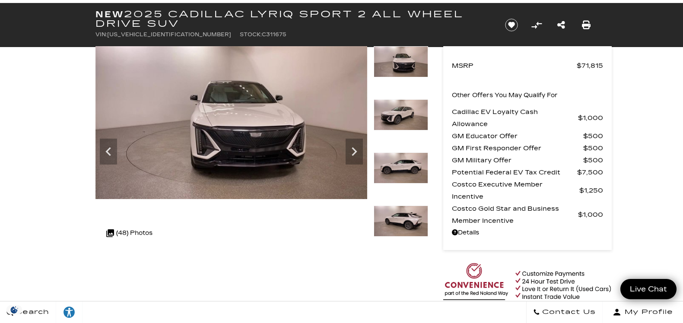
click at [353, 148] on icon "Next" at bounding box center [354, 151] width 5 height 9
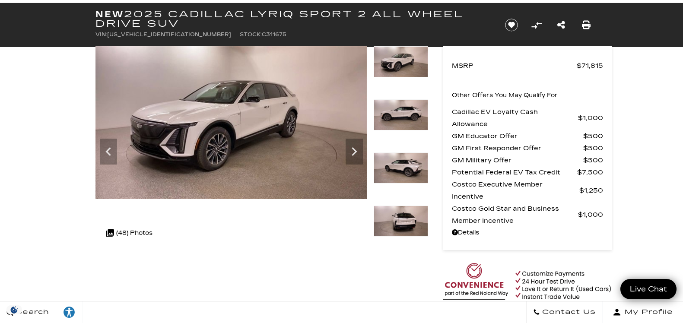
click at [355, 149] on icon "Next" at bounding box center [354, 151] width 17 height 17
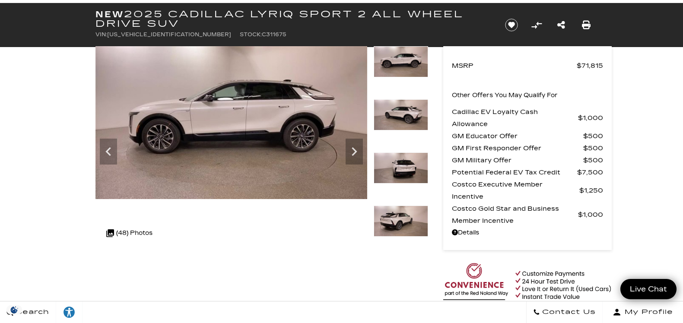
click at [347, 150] on icon "Next" at bounding box center [354, 151] width 17 height 17
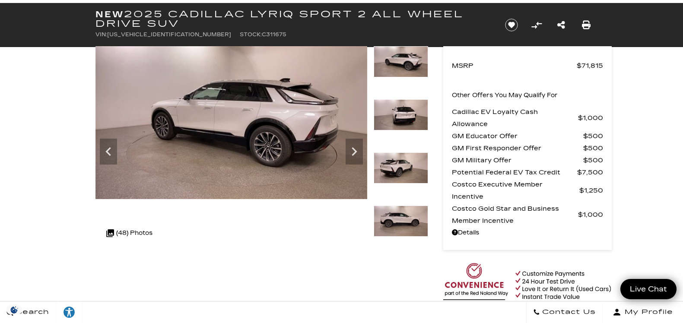
click at [347, 144] on icon "Next" at bounding box center [354, 151] width 17 height 17
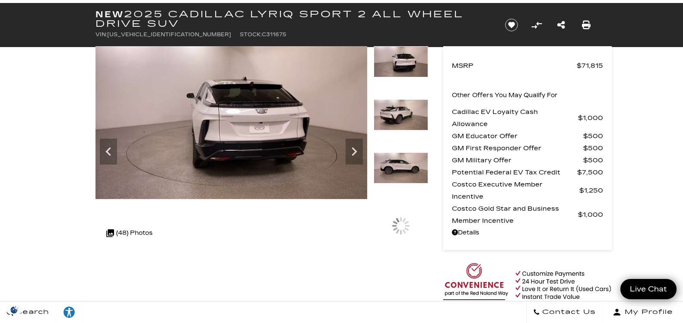
click at [353, 151] on icon "Next" at bounding box center [354, 151] width 17 height 17
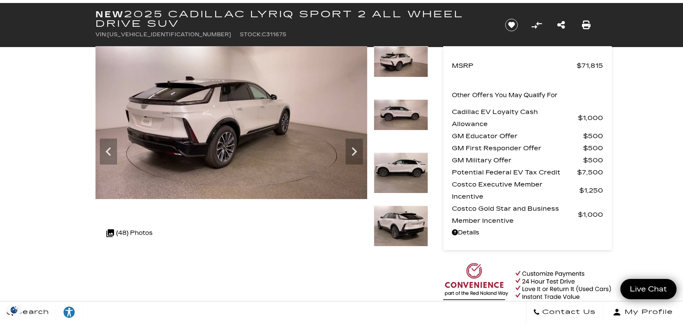
click at [353, 150] on icon "Next" at bounding box center [354, 151] width 17 height 17
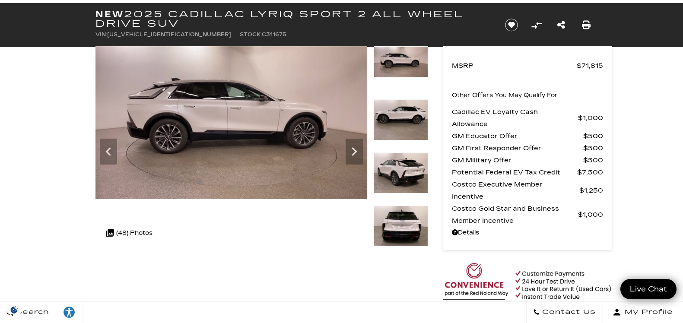
click at [351, 146] on icon "Next" at bounding box center [354, 151] width 17 height 17
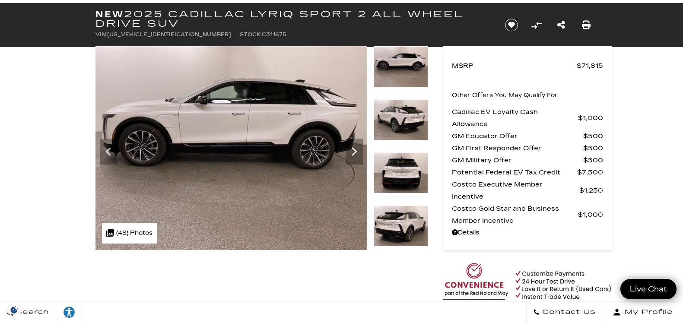
click at [356, 152] on icon "Next" at bounding box center [354, 151] width 17 height 17
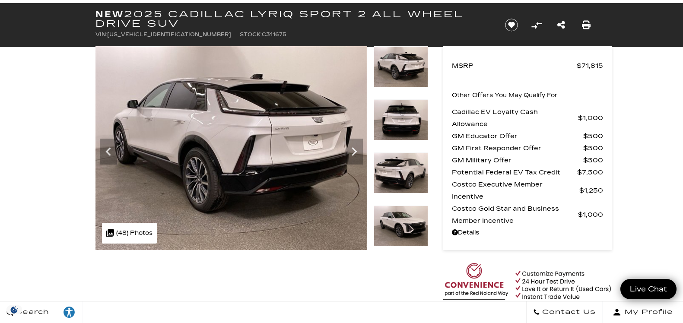
click at [349, 147] on icon "Next" at bounding box center [354, 151] width 17 height 17
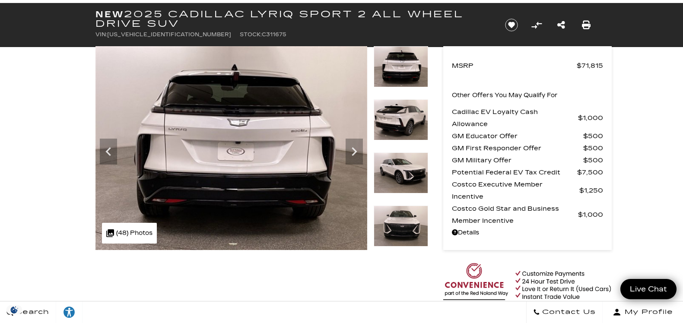
click at [351, 146] on icon "Next" at bounding box center [354, 151] width 17 height 17
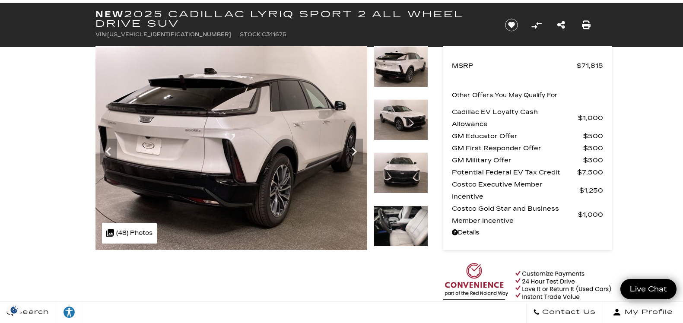
click at [346, 143] on div "Next" at bounding box center [354, 152] width 17 height 26
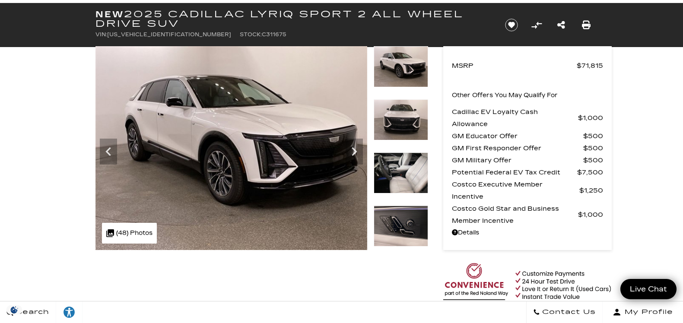
click at [347, 143] on icon "Next" at bounding box center [354, 151] width 17 height 17
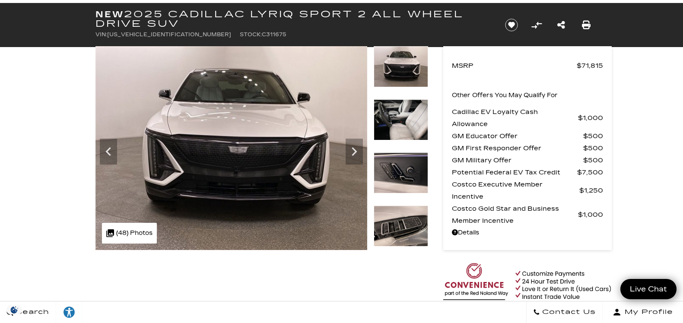
click at [349, 144] on icon "Next" at bounding box center [354, 151] width 17 height 17
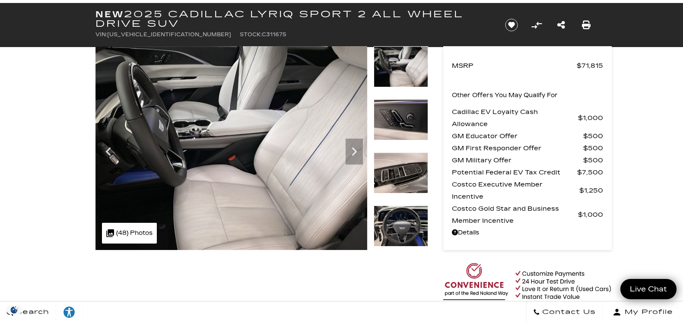
click at [346, 148] on icon "Next" at bounding box center [354, 151] width 17 height 17
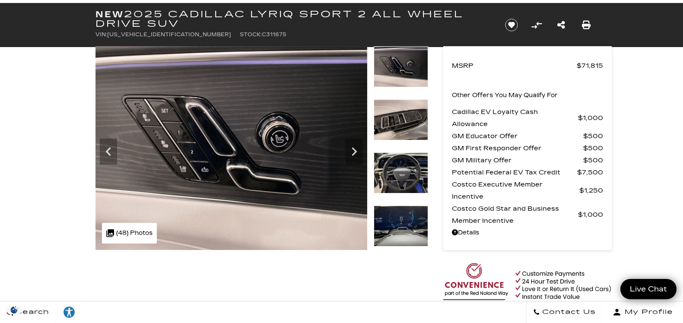
click at [354, 146] on icon "Next" at bounding box center [354, 151] width 17 height 17
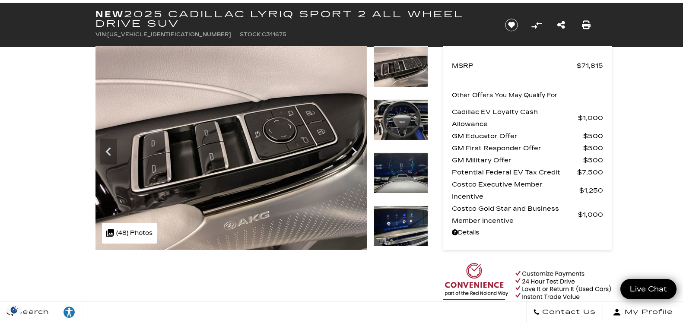
click at [348, 141] on div "Next" at bounding box center [354, 152] width 17 height 26
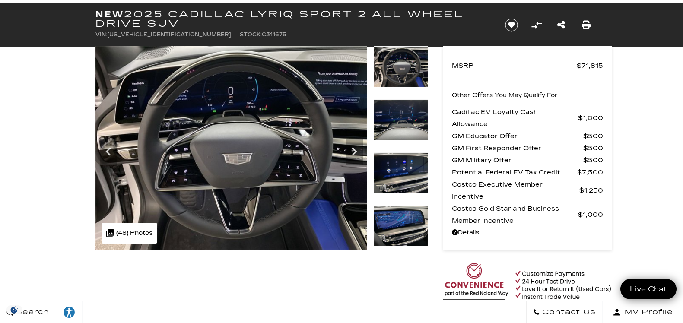
click at [349, 143] on icon "Next" at bounding box center [354, 151] width 17 height 17
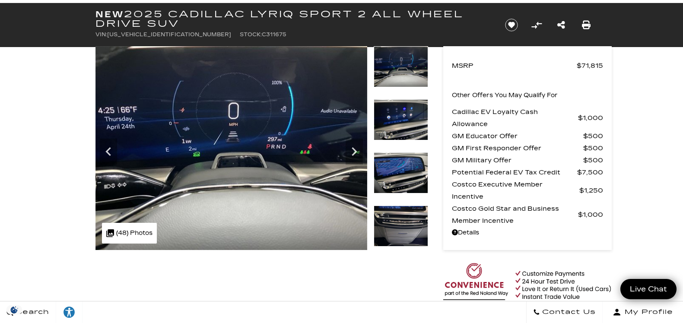
click at [346, 143] on icon "Next" at bounding box center [354, 151] width 17 height 17
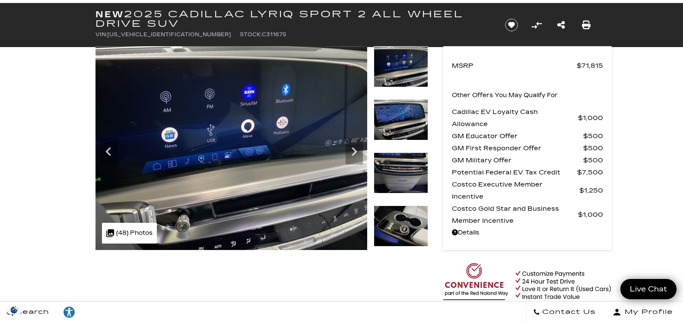
click at [347, 143] on icon "Next" at bounding box center [354, 151] width 17 height 17
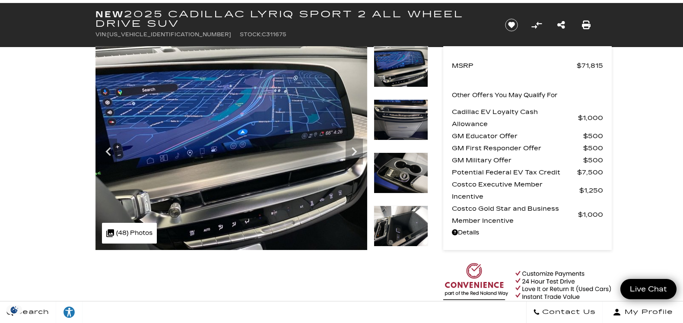
click at [346, 141] on div "Next" at bounding box center [354, 152] width 17 height 26
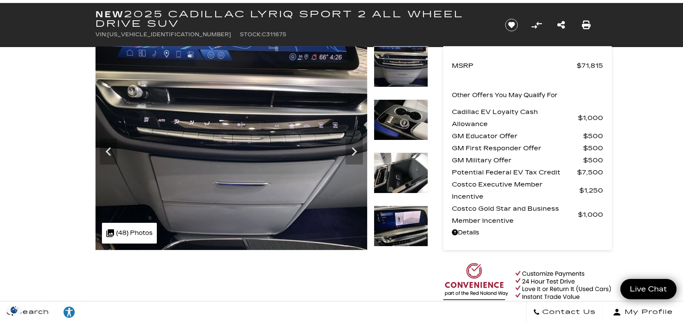
click at [346, 142] on div "Next" at bounding box center [354, 152] width 17 height 26
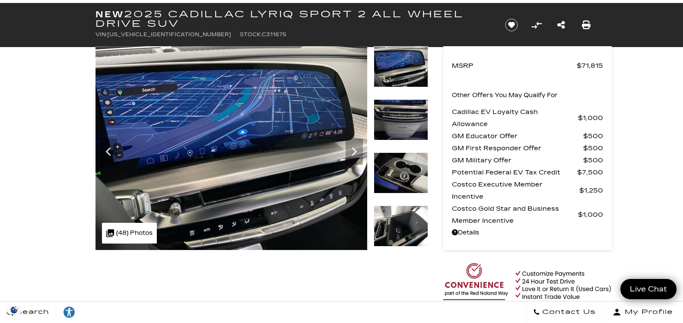
click at [351, 148] on icon "Next" at bounding box center [354, 151] width 17 height 17
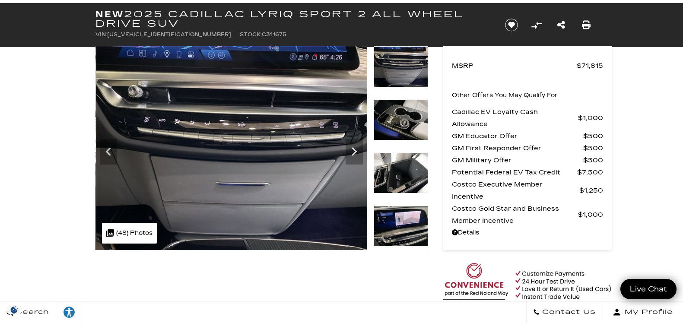
click at [351, 148] on icon "Next" at bounding box center [354, 151] width 17 height 17
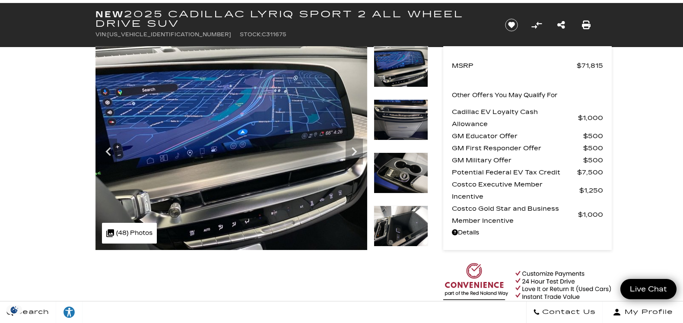
click at [358, 155] on icon "Next" at bounding box center [354, 151] width 17 height 17
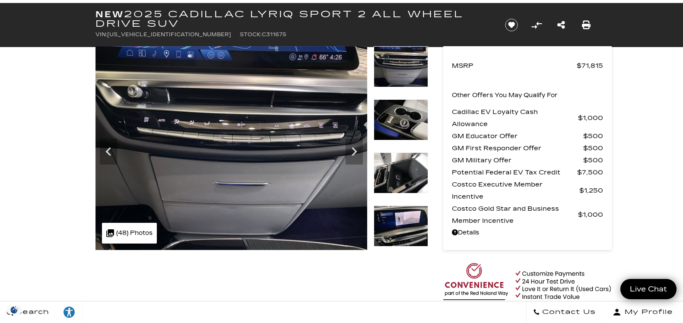
click at [368, 151] on div "360 WalkAround Powered By SpinCar" at bounding box center [261, 148] width 333 height 204
click at [309, 124] on img at bounding box center [231, 148] width 272 height 204
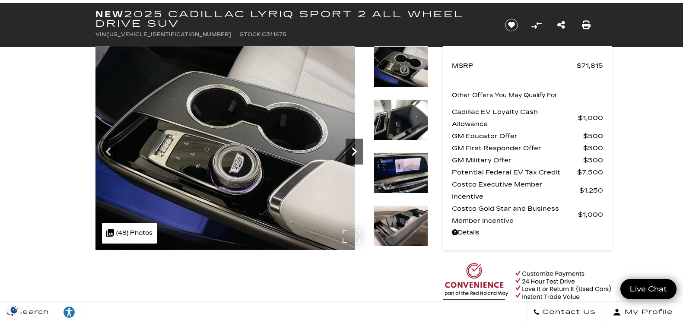
click at [358, 153] on icon "Next" at bounding box center [354, 151] width 17 height 17
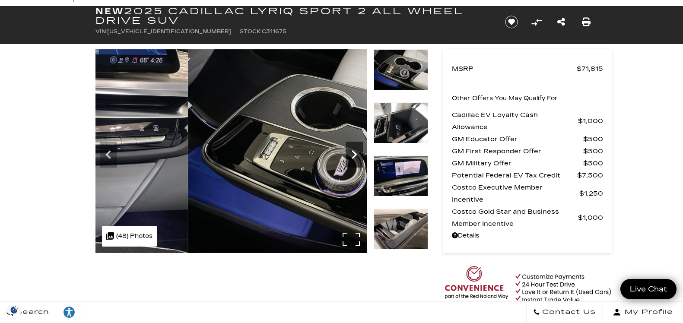
scroll to position [41, 0]
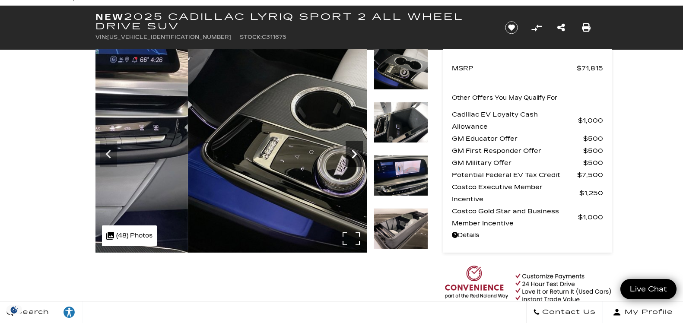
click at [358, 163] on div "Next" at bounding box center [354, 154] width 17 height 26
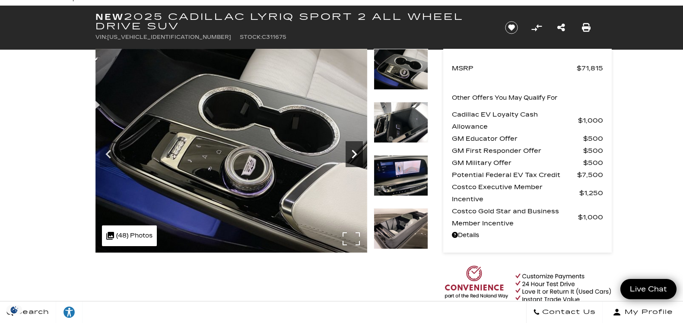
click at [358, 154] on icon "Next" at bounding box center [354, 154] width 17 height 17
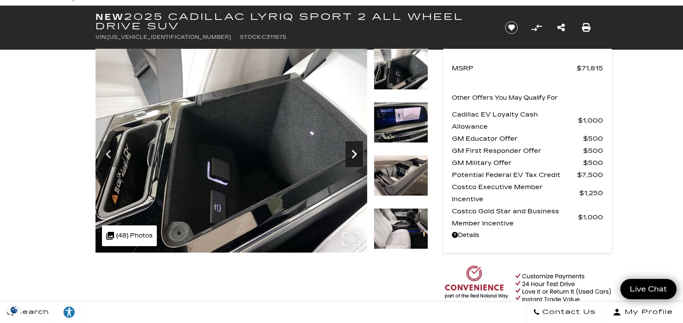
click at [360, 160] on icon "Next" at bounding box center [354, 154] width 17 height 17
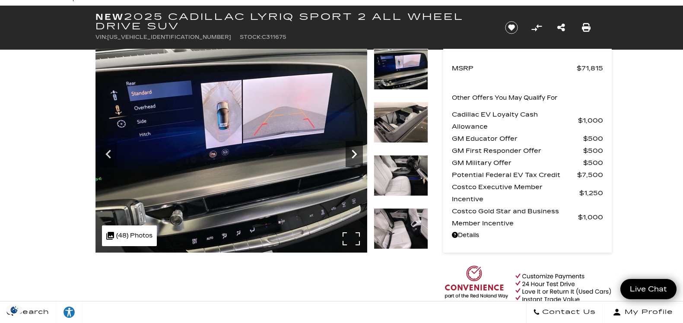
click at [351, 156] on icon "Next" at bounding box center [354, 154] width 17 height 17
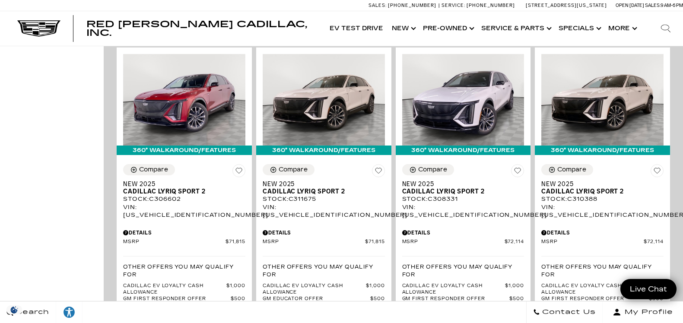
scroll to position [1446, 0]
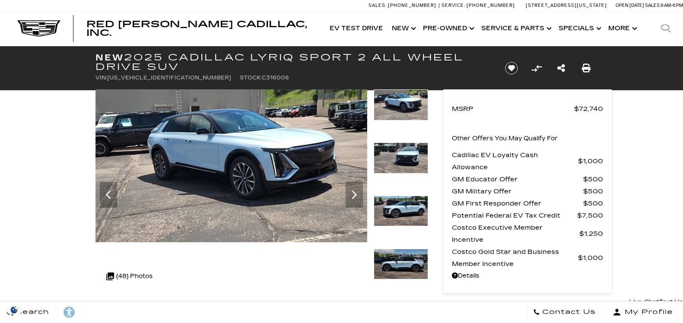
click at [355, 190] on icon "Next" at bounding box center [354, 194] width 17 height 17
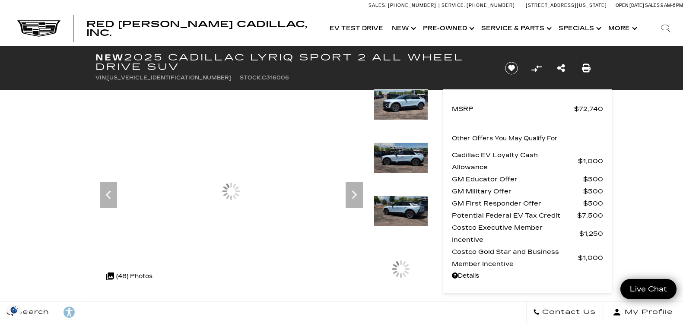
click at [355, 182] on div "Next" at bounding box center [354, 195] width 17 height 26
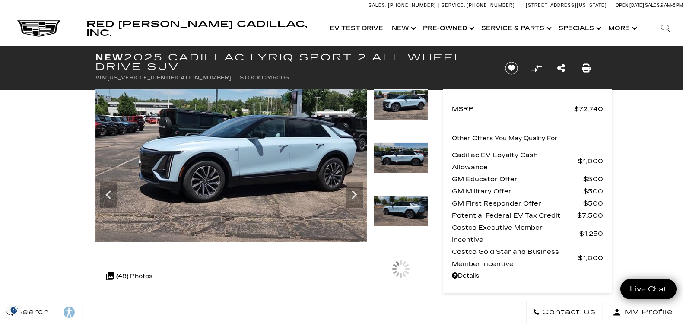
click at [352, 187] on icon "Next" at bounding box center [354, 194] width 17 height 17
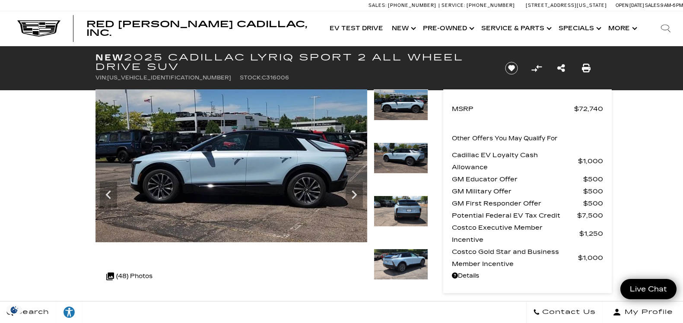
click at [357, 187] on icon "Next" at bounding box center [354, 194] width 17 height 17
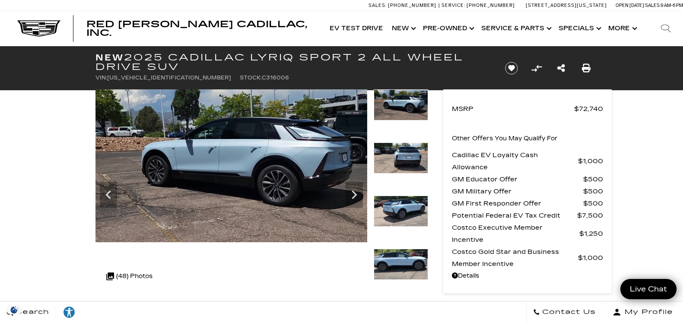
click at [355, 190] on icon "Next" at bounding box center [354, 194] width 17 height 17
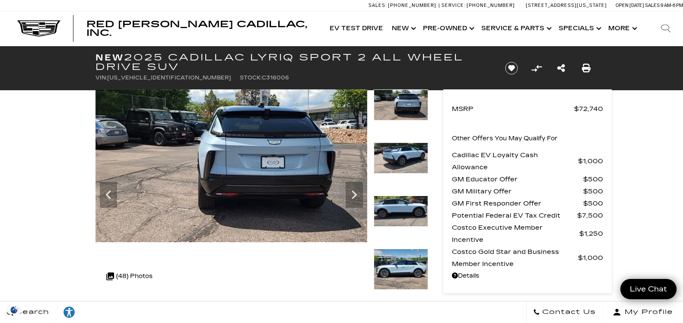
click at [360, 192] on icon "Next" at bounding box center [354, 194] width 17 height 17
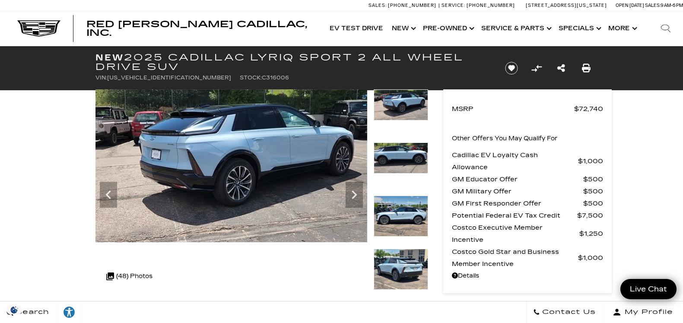
click at [357, 192] on icon "Next" at bounding box center [354, 194] width 17 height 17
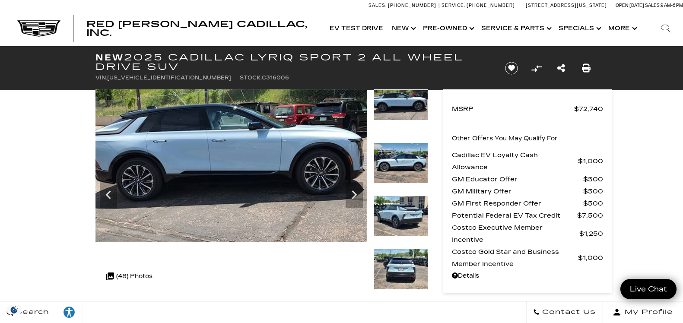
click at [355, 187] on icon "Next" at bounding box center [354, 194] width 17 height 17
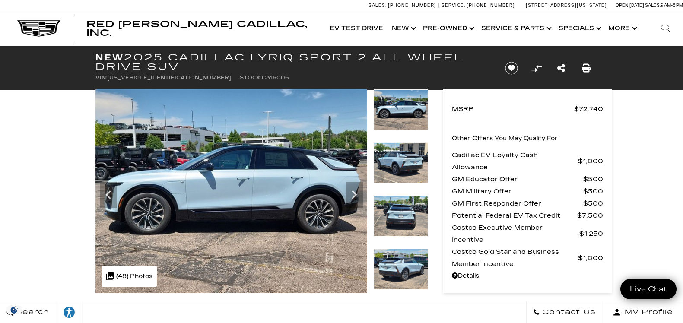
click at [351, 189] on icon "Next" at bounding box center [354, 194] width 17 height 17
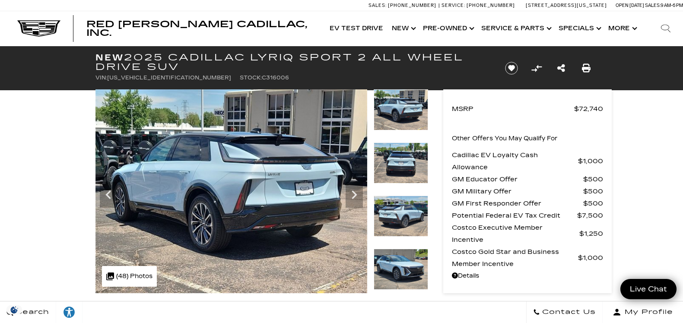
click at [354, 192] on icon "Next" at bounding box center [354, 194] width 17 height 17
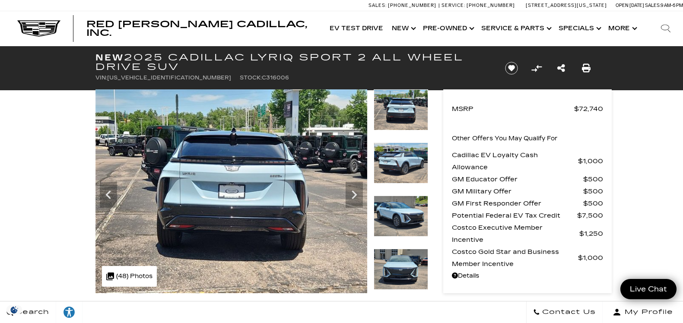
click at [348, 188] on icon "Next" at bounding box center [354, 194] width 17 height 17
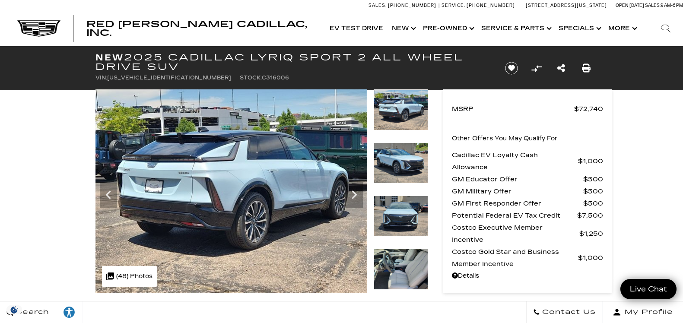
click at [346, 180] on img at bounding box center [231, 191] width 272 height 204
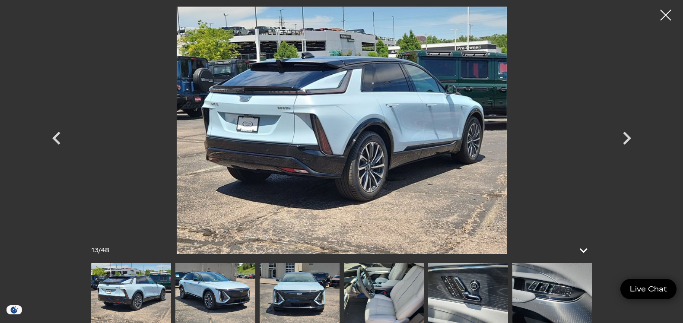
click at [623, 133] on icon "Next" at bounding box center [627, 138] width 8 height 13
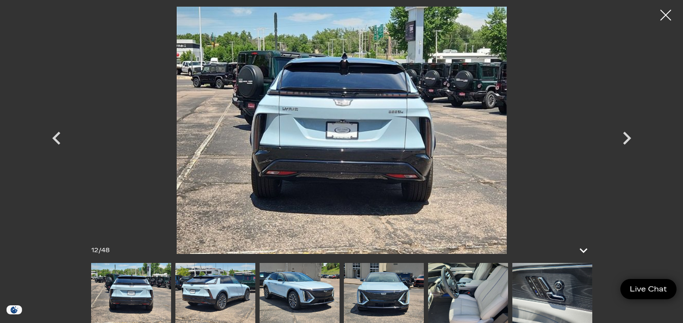
click at [630, 127] on icon "Next" at bounding box center [627, 138] width 26 height 26
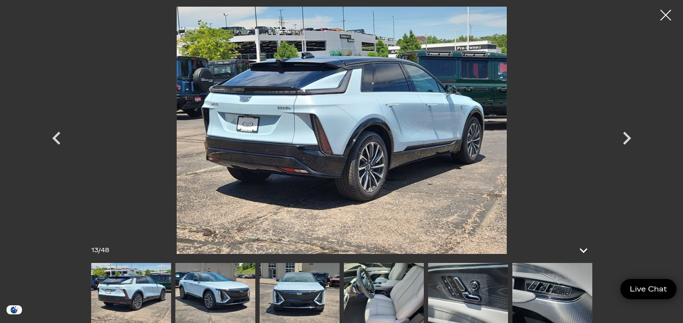
click at [634, 141] on icon "Next" at bounding box center [627, 138] width 26 height 26
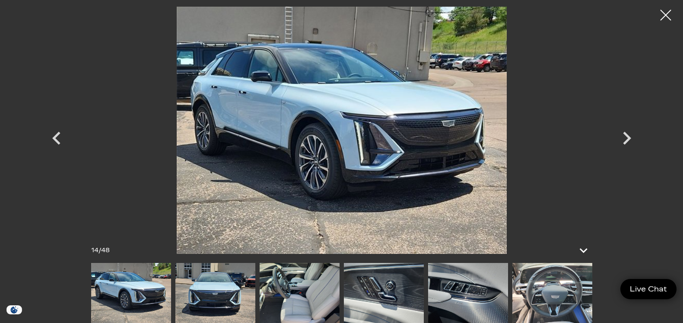
click at [626, 140] on icon "Next" at bounding box center [627, 138] width 26 height 26
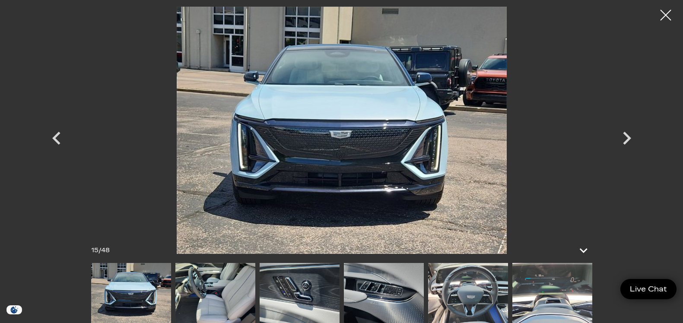
click at [625, 148] on icon "Next" at bounding box center [627, 138] width 26 height 26
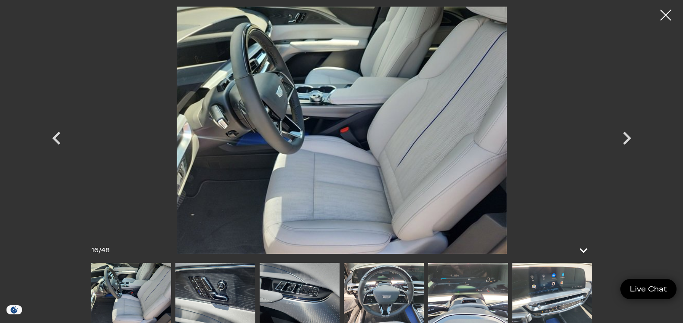
click at [627, 155] on div "Next" at bounding box center [627, 140] width 26 height 39
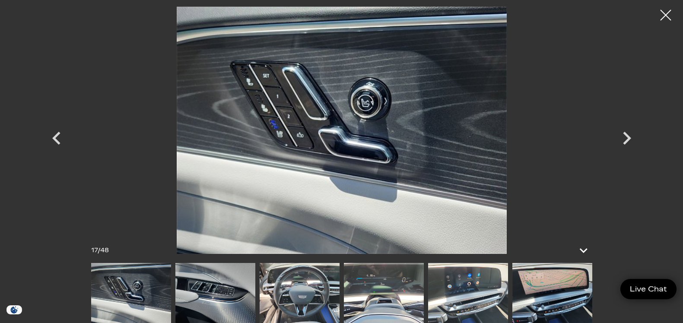
click at [615, 146] on icon "Next" at bounding box center [627, 138] width 26 height 26
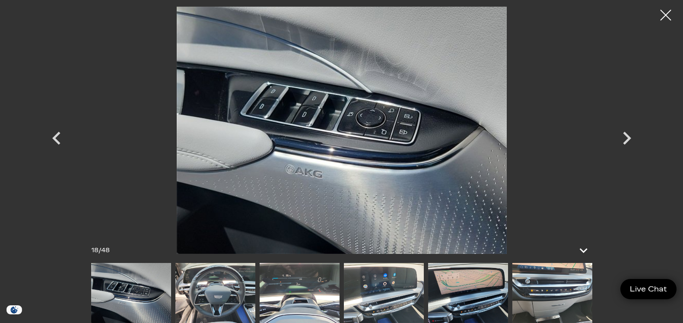
click at [626, 149] on icon "Next" at bounding box center [627, 138] width 26 height 26
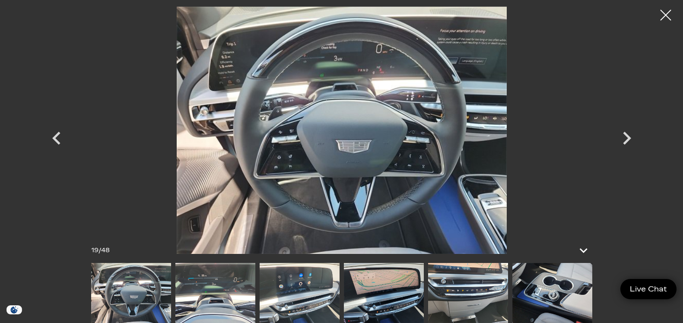
click at [626, 151] on div "Next" at bounding box center [627, 140] width 26 height 39
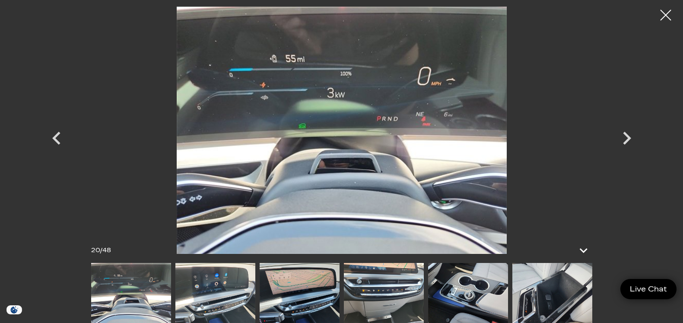
click at [56, 143] on icon "Previous" at bounding box center [57, 138] width 26 height 26
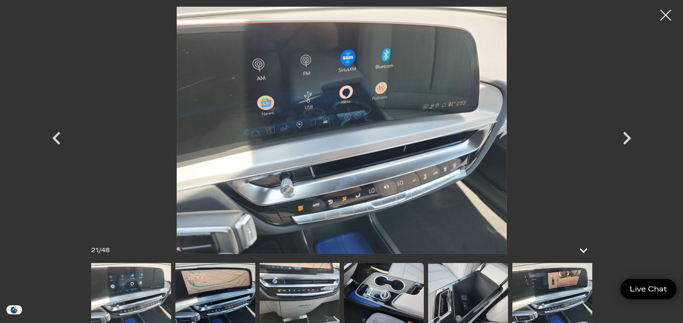
click at [55, 143] on icon "Previous" at bounding box center [57, 138] width 26 height 26
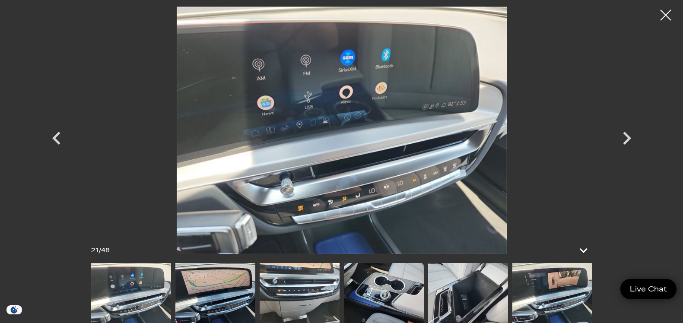
click at [52, 130] on icon "Previous" at bounding box center [57, 138] width 26 height 26
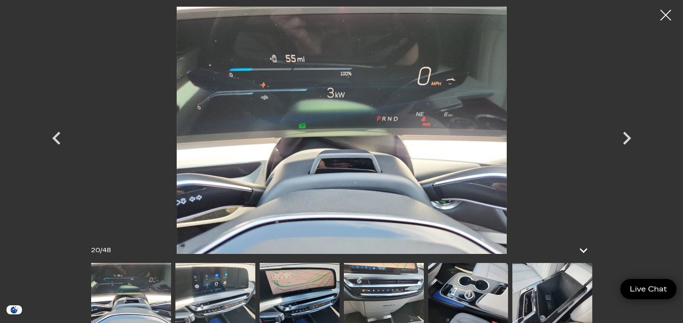
click at [51, 149] on icon "Previous" at bounding box center [57, 138] width 26 height 26
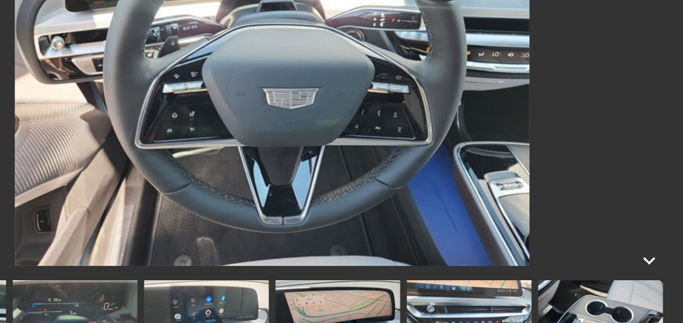
scroll to position [7, 0]
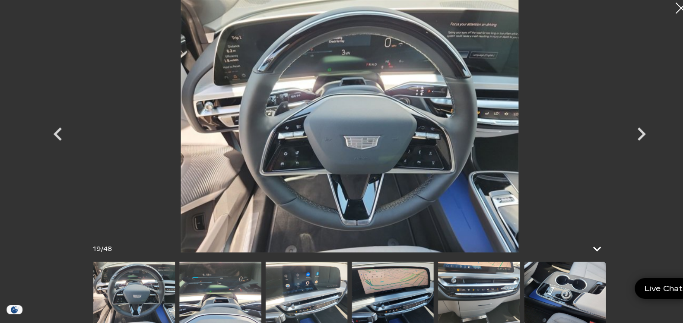
click at [634, 140] on icon "Next" at bounding box center [627, 138] width 26 height 26
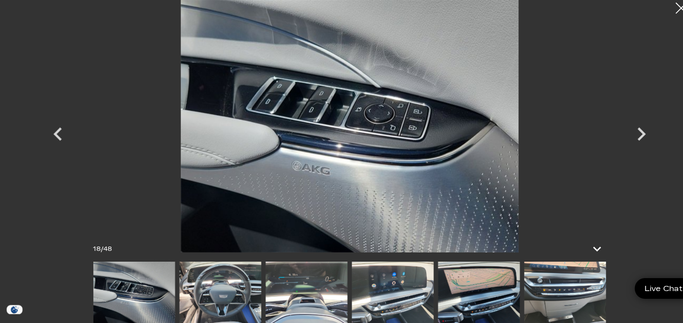
click at [622, 142] on icon "Next" at bounding box center [627, 138] width 26 height 26
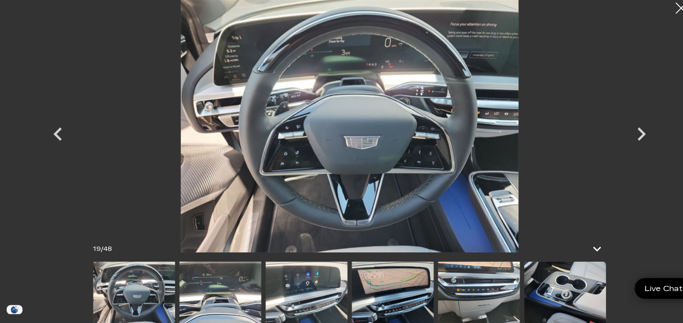
click at [620, 146] on icon "Next" at bounding box center [627, 138] width 26 height 26
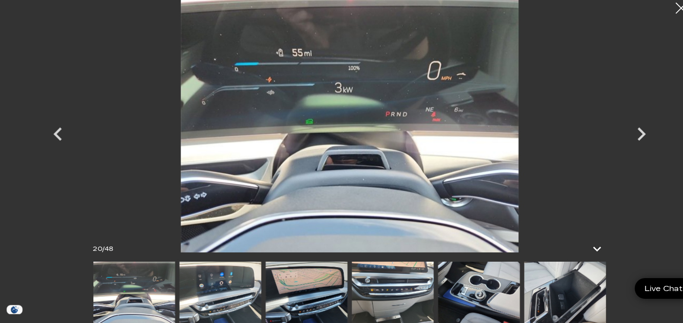
click at [622, 140] on icon "Next" at bounding box center [627, 138] width 26 height 26
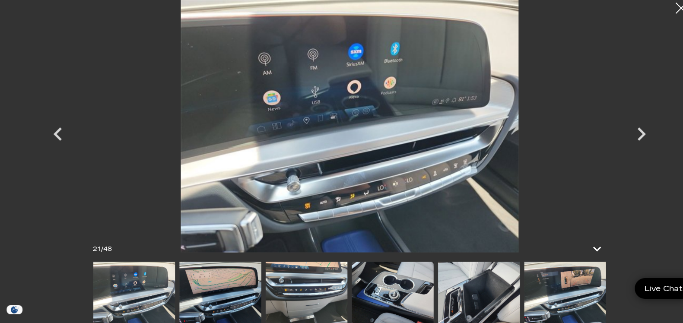
click at [625, 141] on icon "Next" at bounding box center [627, 138] width 8 height 13
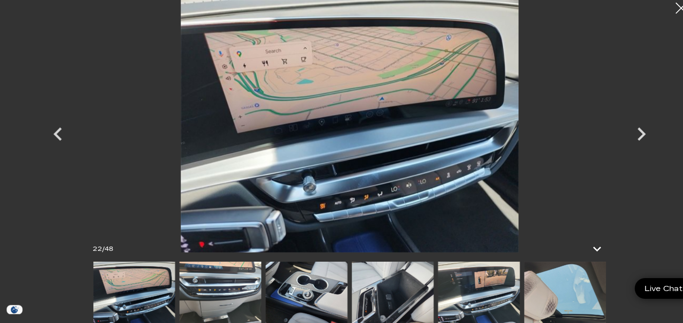
click at [621, 146] on icon "Next" at bounding box center [627, 138] width 26 height 26
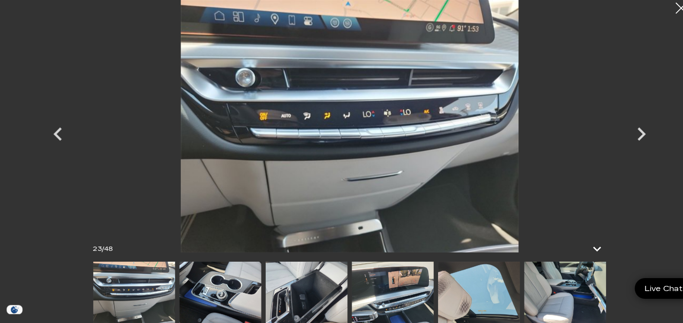
click at [628, 143] on icon "Next" at bounding box center [627, 138] width 26 height 26
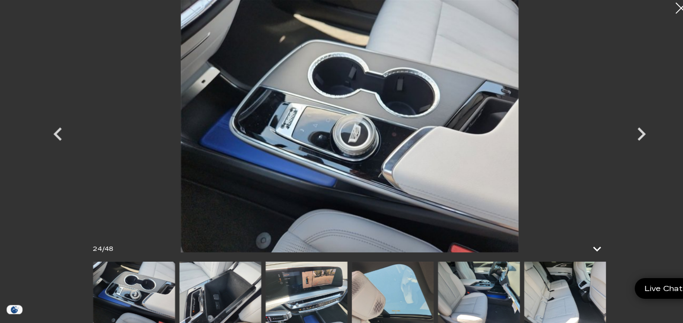
click at [626, 143] on icon "Next" at bounding box center [627, 138] width 8 height 13
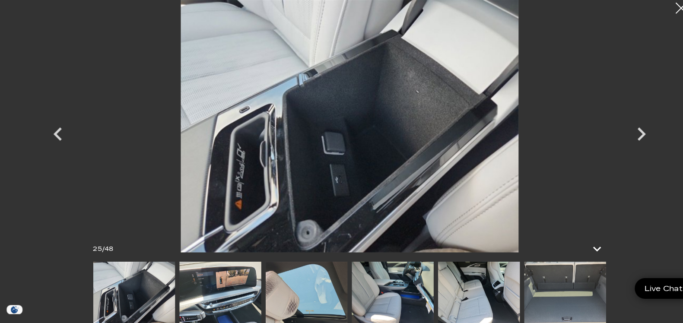
click at [625, 150] on icon "Next" at bounding box center [627, 138] width 26 height 26
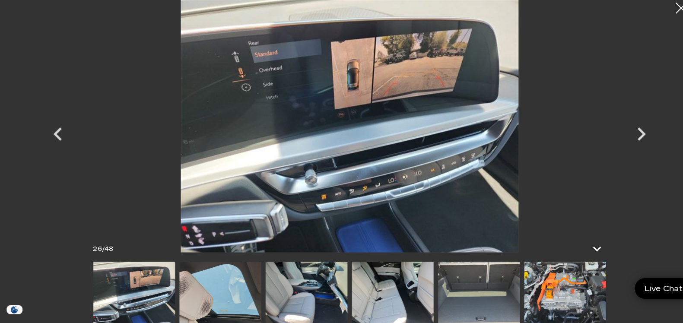
click at [629, 139] on icon "Next" at bounding box center [627, 138] width 8 height 13
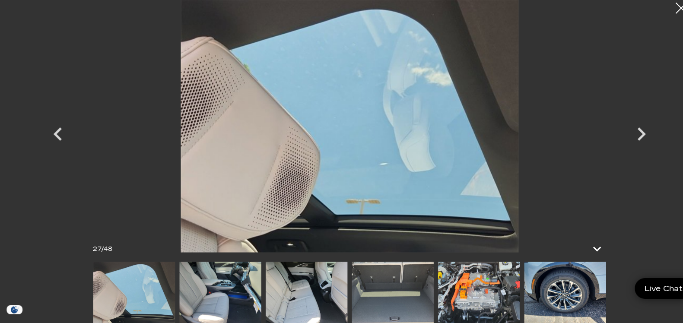
click at [623, 148] on icon "Next" at bounding box center [627, 138] width 26 height 26
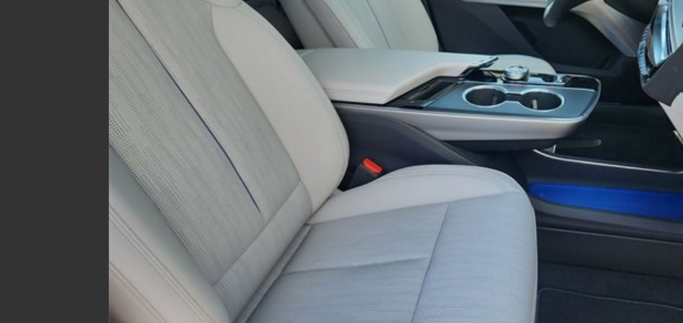
scroll to position [6, 0]
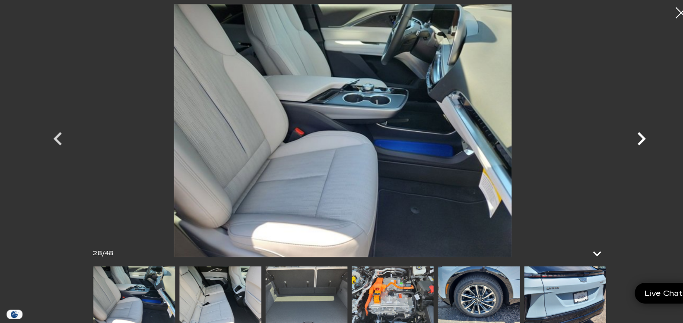
click at [627, 149] on icon "Next" at bounding box center [627, 138] width 26 height 26
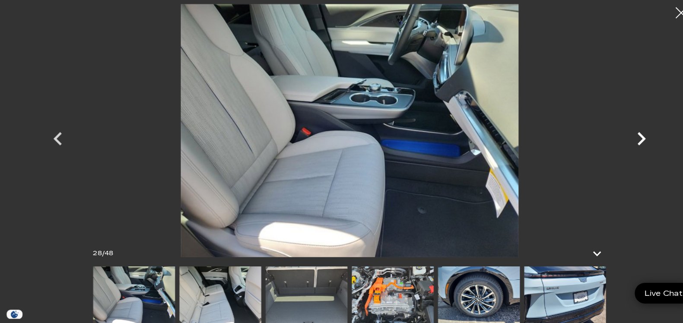
click at [627, 141] on icon "Next" at bounding box center [627, 138] width 8 height 13
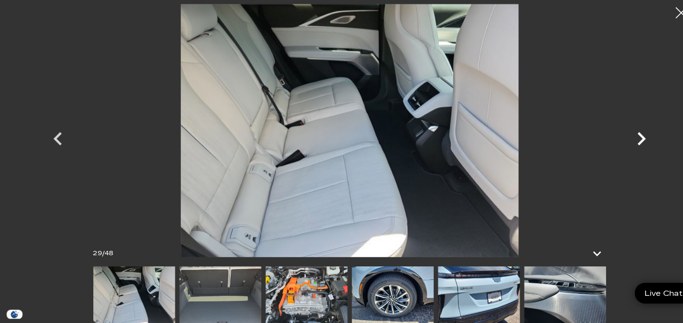
click at [622, 147] on icon "Next" at bounding box center [627, 138] width 26 height 26
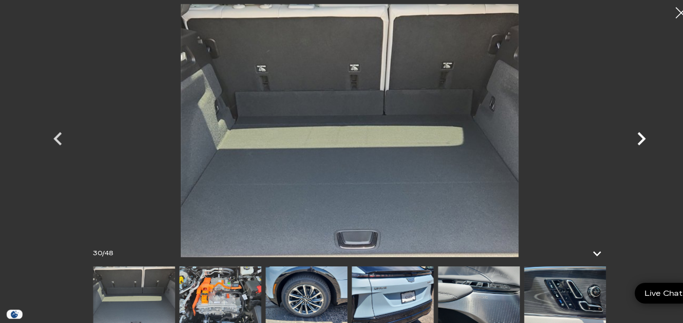
click at [624, 148] on icon "Next" at bounding box center [627, 138] width 26 height 26
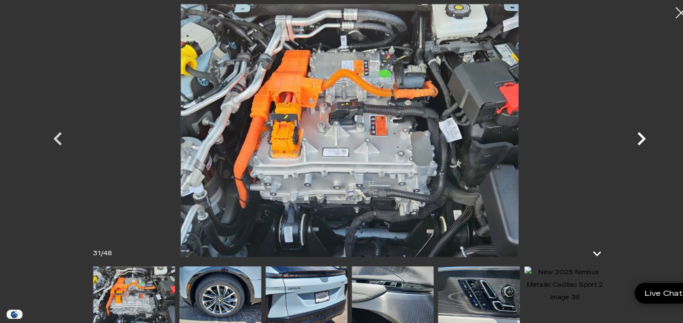
click at [638, 139] on icon "Next" at bounding box center [627, 138] width 26 height 26
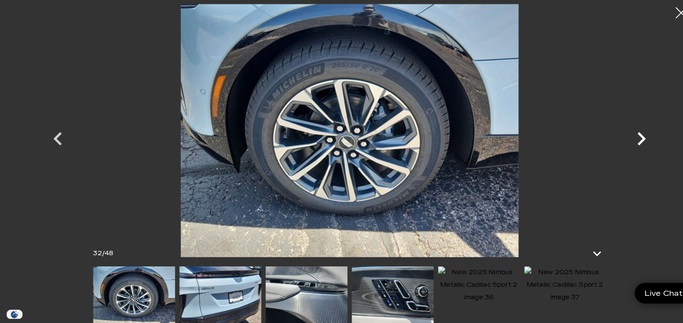
click at [633, 142] on icon "Next" at bounding box center [627, 138] width 26 height 26
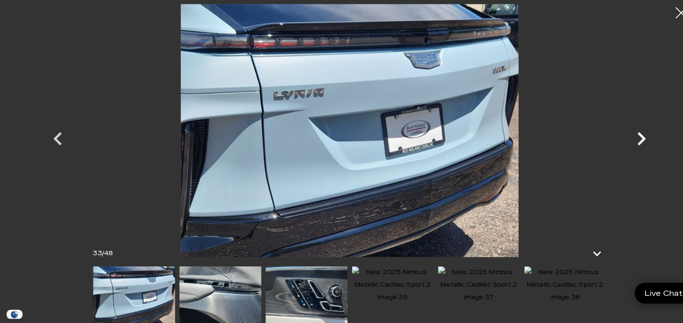
click at [624, 147] on icon "Next" at bounding box center [627, 138] width 26 height 26
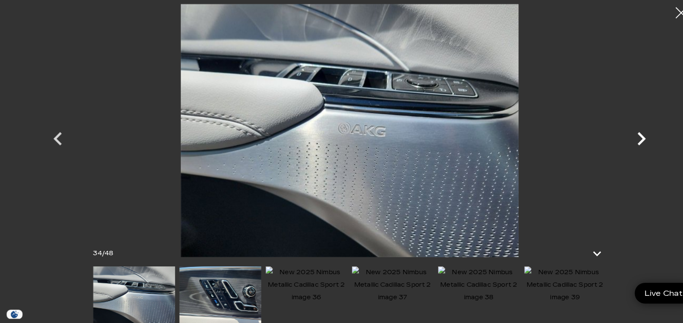
click at [623, 149] on icon "Next" at bounding box center [627, 138] width 26 height 26
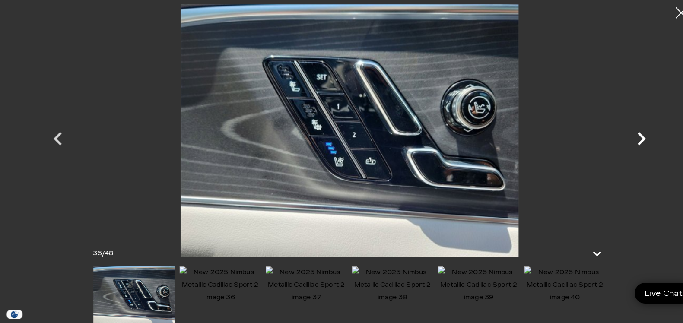
click at [624, 150] on icon "Next" at bounding box center [627, 138] width 26 height 26
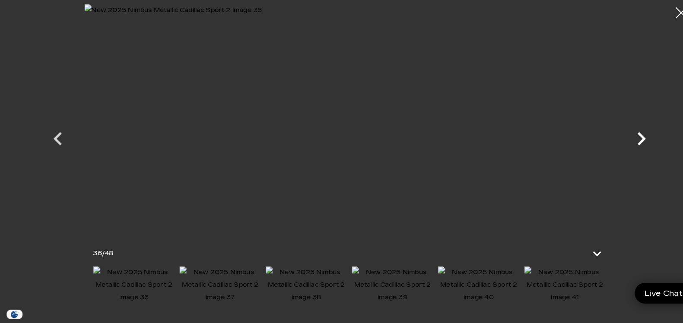
click at [625, 151] on icon "Next" at bounding box center [627, 138] width 26 height 26
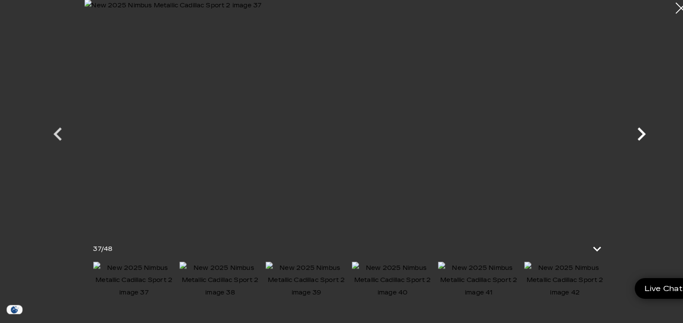
scroll to position [424, 0]
click at [664, 12] on div at bounding box center [665, 15] width 23 height 23
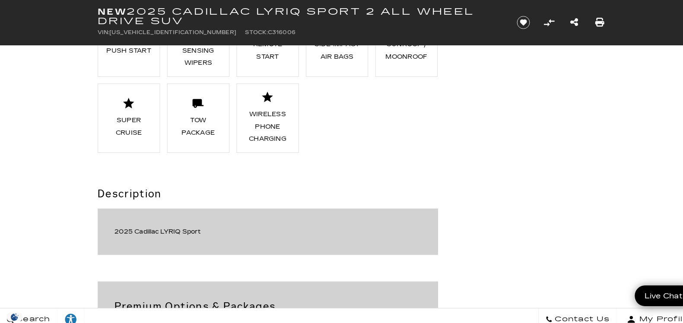
scroll to position [1059, 0]
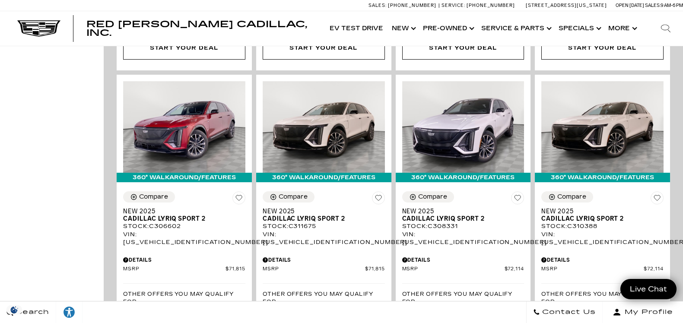
scroll to position [1421, 0]
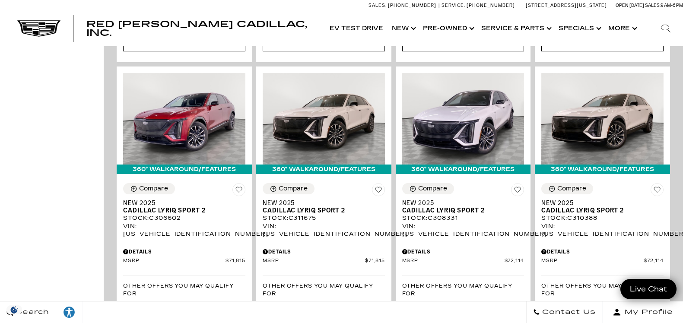
scroll to position [1455, 0]
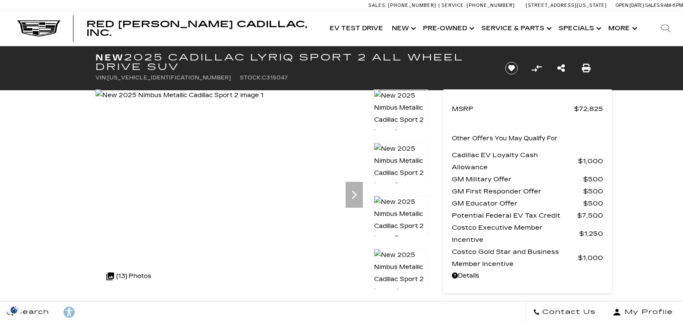
click at [352, 192] on icon "Next" at bounding box center [354, 194] width 17 height 17
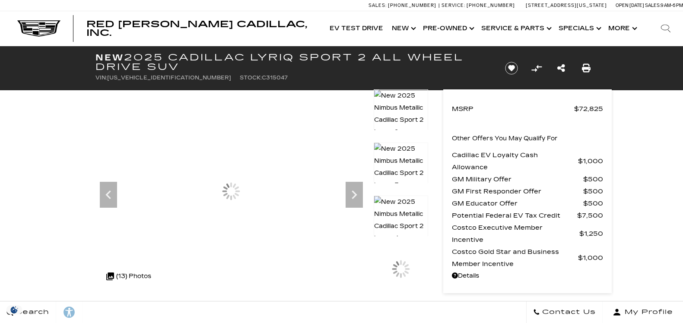
click at [352, 193] on icon "Next" at bounding box center [354, 194] width 17 height 17
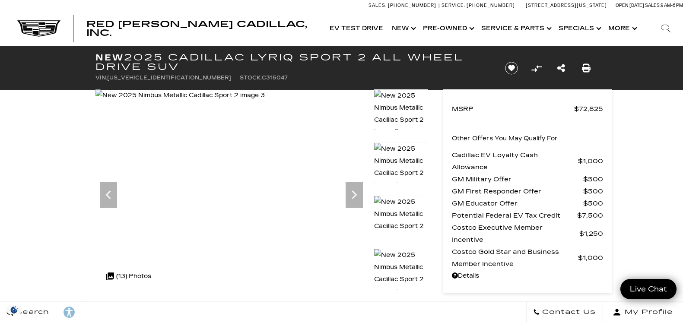
click at [357, 190] on icon "Next" at bounding box center [354, 194] width 17 height 17
click at [354, 190] on icon "Next" at bounding box center [354, 194] width 17 height 17
click at [352, 188] on icon "Next" at bounding box center [354, 194] width 17 height 17
click at [353, 186] on icon "Next" at bounding box center [354, 194] width 17 height 17
click at [354, 186] on icon "Next" at bounding box center [354, 194] width 17 height 17
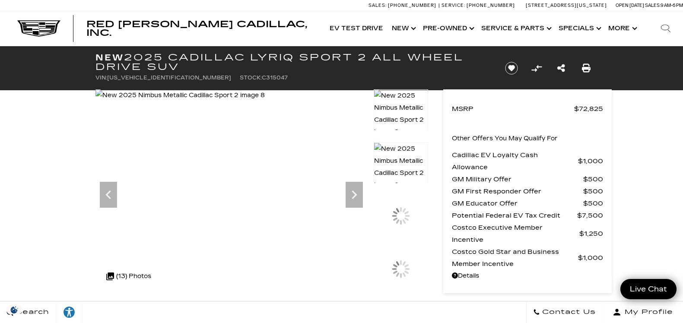
click at [354, 189] on icon "Next" at bounding box center [354, 194] width 17 height 17
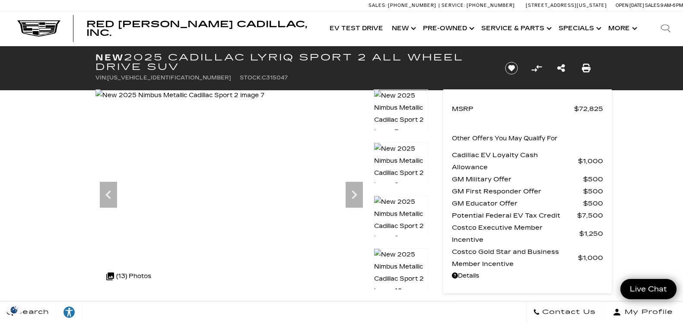
click at [348, 188] on icon "Next" at bounding box center [354, 194] width 17 height 17
click at [349, 189] on icon "Next" at bounding box center [354, 194] width 17 height 17
click at [355, 189] on icon "Next" at bounding box center [354, 194] width 17 height 17
click at [356, 191] on icon "Next" at bounding box center [354, 194] width 17 height 17
click at [355, 187] on icon "Next" at bounding box center [354, 194] width 17 height 17
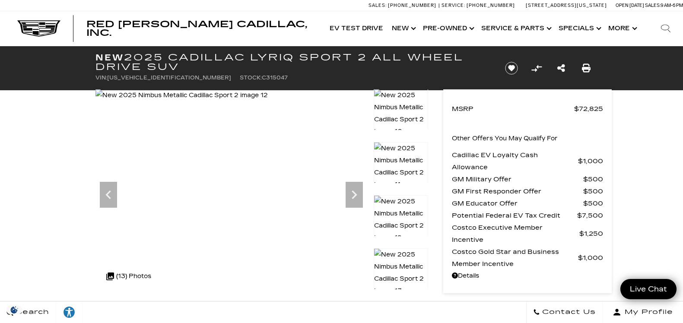
click at [356, 184] on div "Next" at bounding box center [354, 195] width 17 height 26
click at [268, 102] on img at bounding box center [181, 95] width 172 height 12
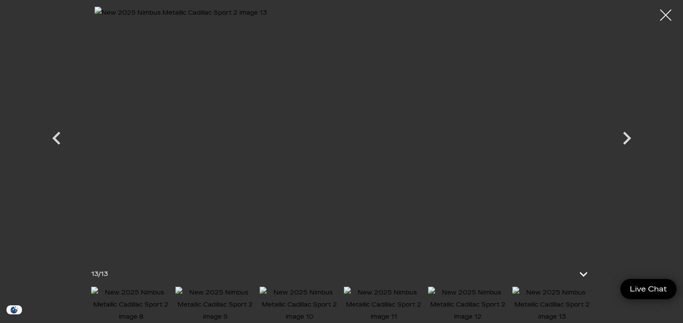
click at [670, 15] on div at bounding box center [665, 15] width 23 height 23
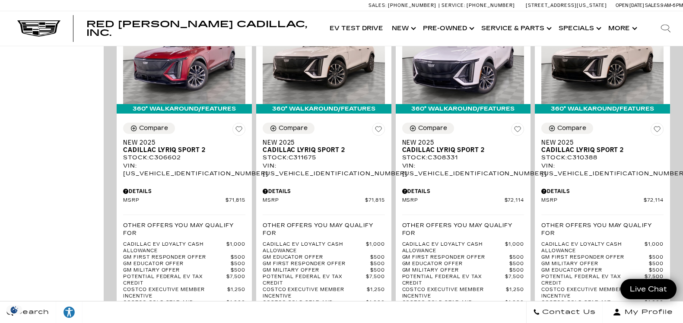
scroll to position [1487, 0]
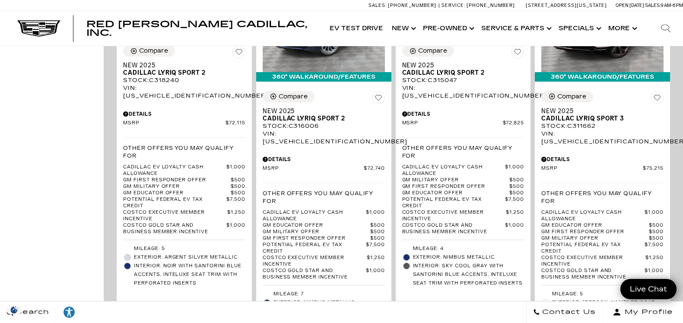
scroll to position [1941, 0]
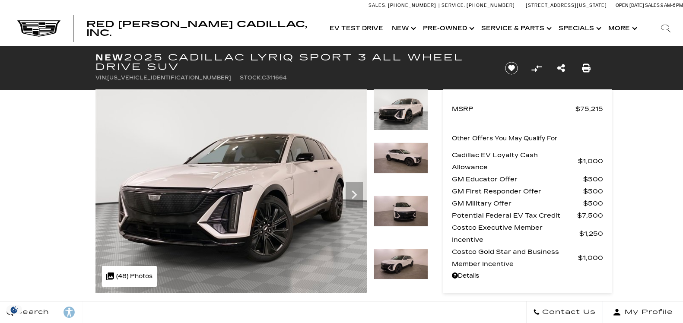
scroll to position [3, 0]
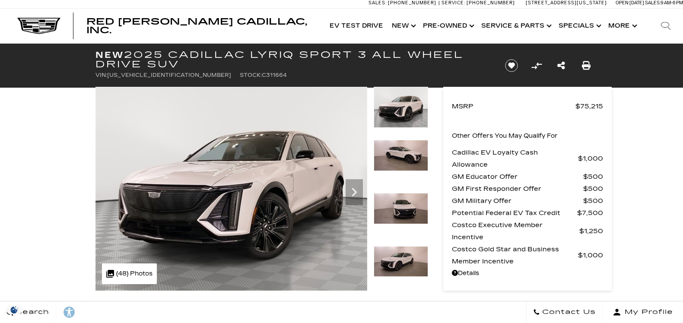
click at [350, 195] on icon "Next" at bounding box center [354, 192] width 17 height 17
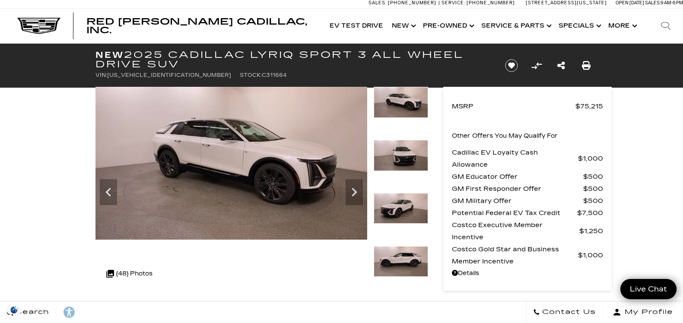
click at [347, 190] on icon "Next" at bounding box center [354, 192] width 17 height 17
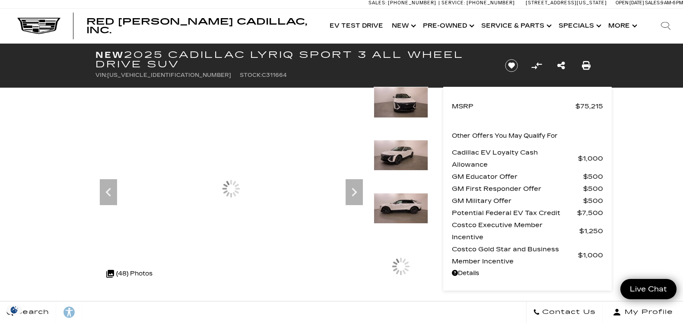
scroll to position [0, 0]
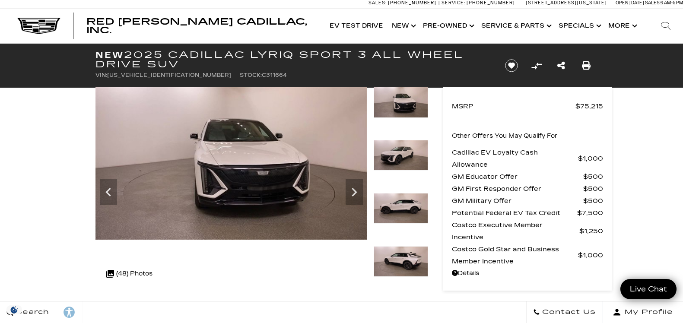
click at [349, 189] on icon "Next" at bounding box center [354, 192] width 17 height 17
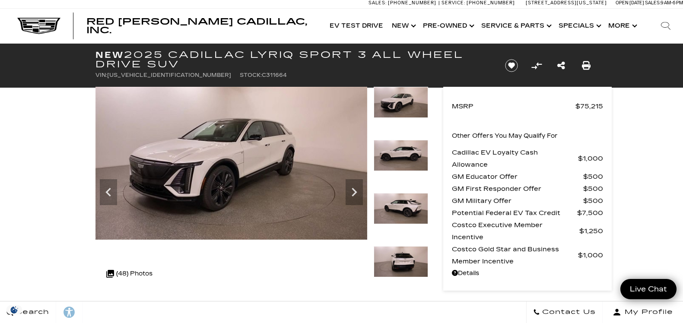
click at [351, 186] on icon "Next" at bounding box center [354, 192] width 17 height 17
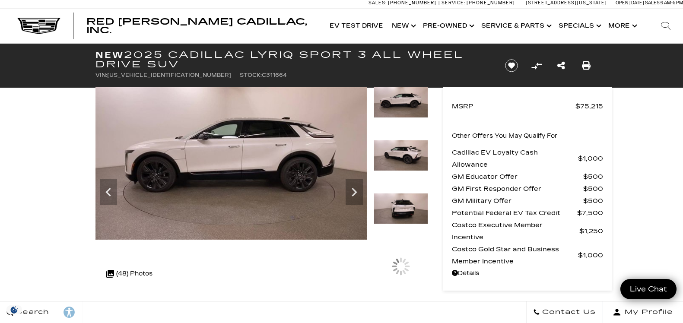
click at [358, 190] on icon "Next" at bounding box center [354, 192] width 17 height 17
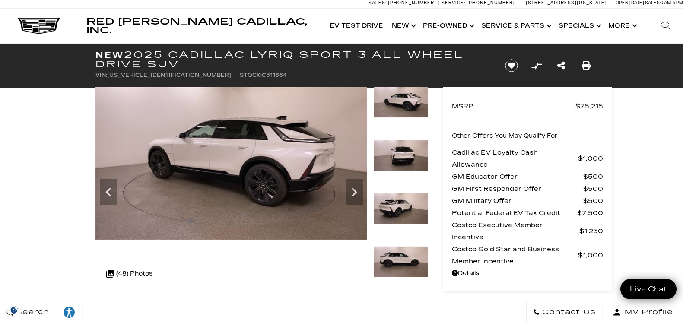
click at [354, 182] on div "Next" at bounding box center [354, 192] width 17 height 26
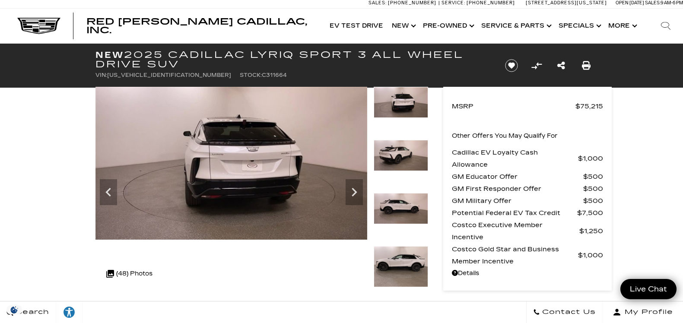
click at [349, 185] on icon "Next" at bounding box center [354, 192] width 17 height 17
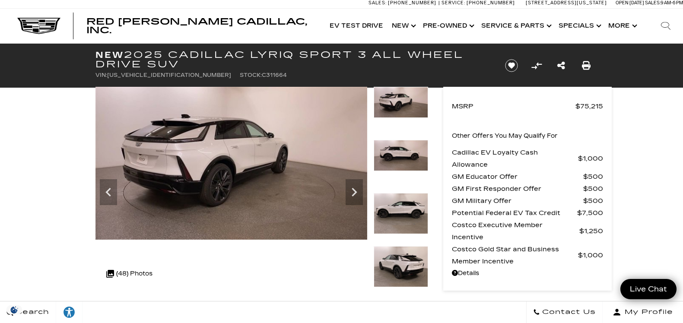
click at [352, 187] on icon "Next" at bounding box center [354, 192] width 17 height 17
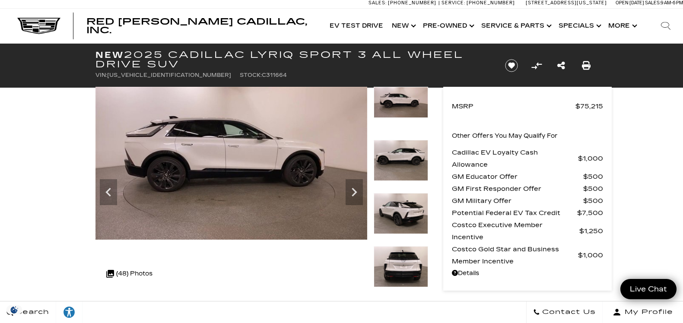
click at [349, 181] on div "Next" at bounding box center [354, 192] width 17 height 26
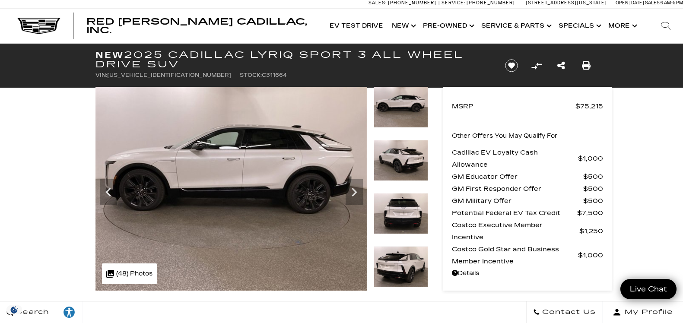
click at [350, 181] on div "Next" at bounding box center [354, 192] width 17 height 26
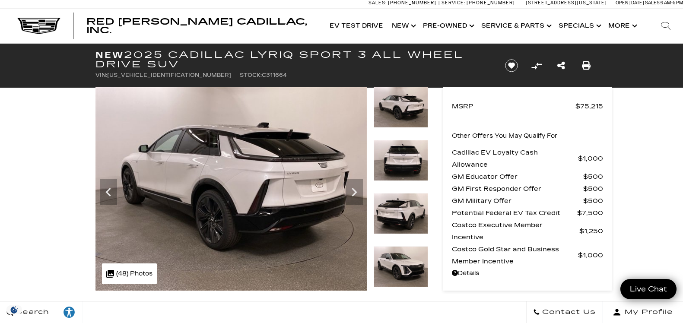
click at [346, 183] on div "Next" at bounding box center [354, 192] width 17 height 26
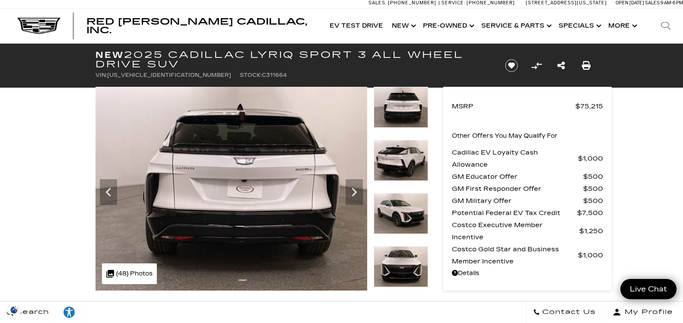
click at [346, 183] on div "Next" at bounding box center [354, 192] width 17 height 26
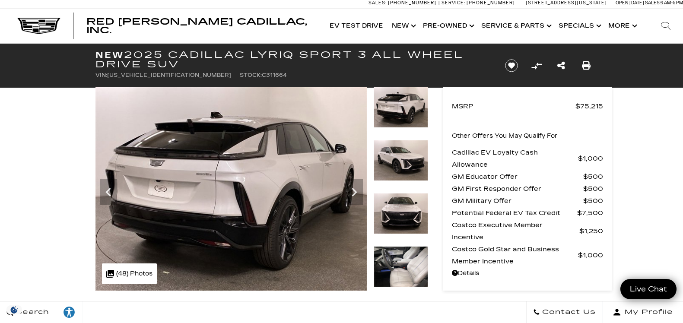
click at [347, 181] on div "Next" at bounding box center [354, 192] width 17 height 26
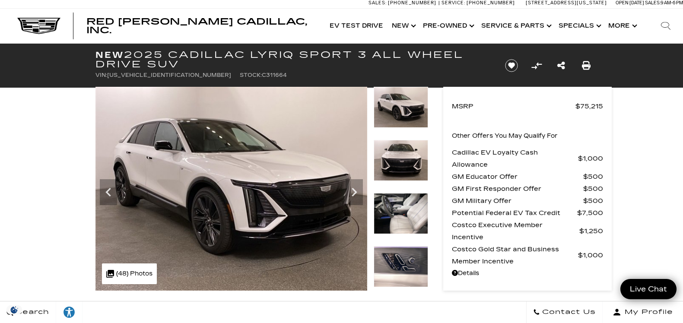
click at [344, 178] on img at bounding box center [231, 189] width 272 height 204
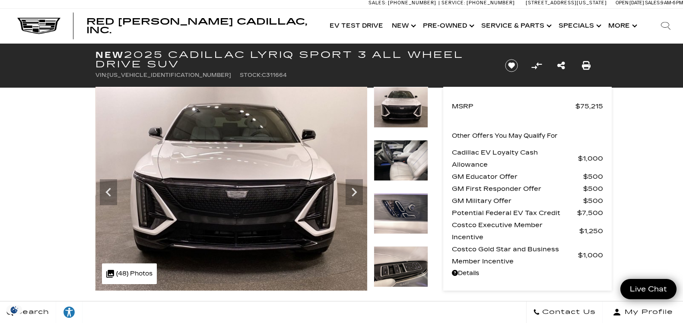
click at [342, 178] on img at bounding box center [232, 189] width 272 height 204
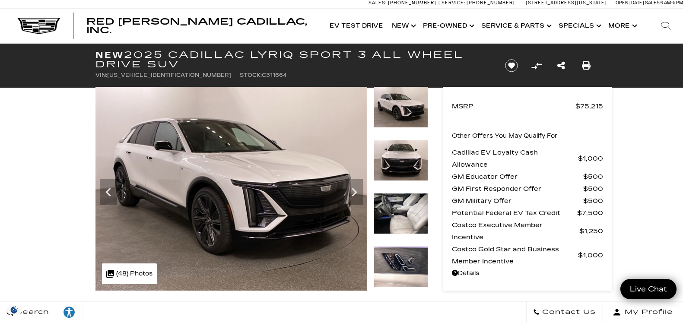
click at [349, 187] on icon "Next" at bounding box center [354, 192] width 17 height 17
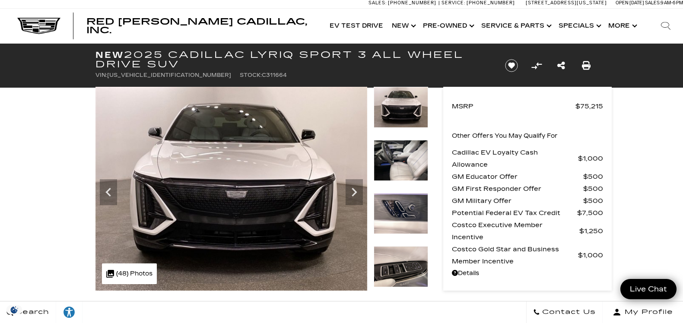
click at [349, 193] on icon "Next" at bounding box center [354, 192] width 17 height 17
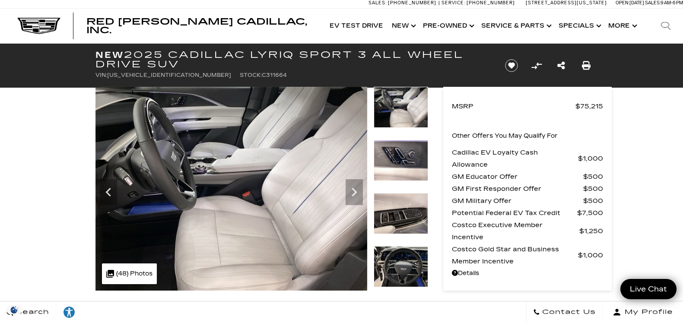
click at [347, 189] on icon "Next" at bounding box center [354, 192] width 17 height 17
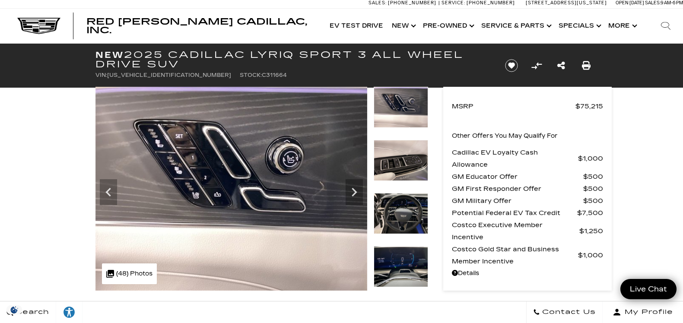
click at [346, 186] on icon "Next" at bounding box center [354, 192] width 17 height 17
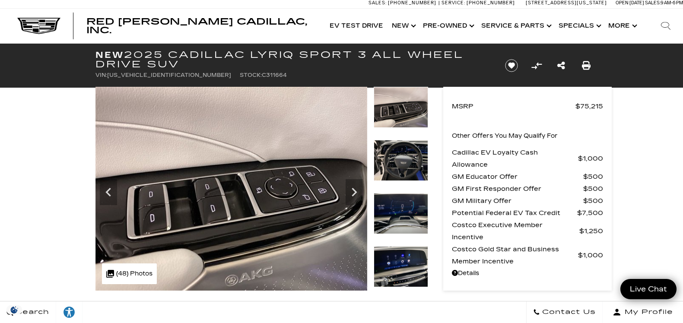
click at [345, 181] on img at bounding box center [231, 189] width 272 height 204
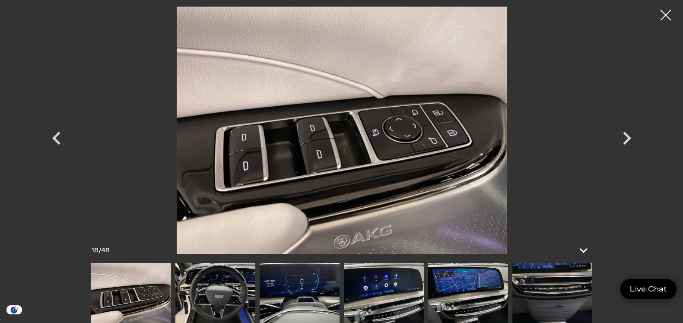
click at [628, 140] on icon "Next" at bounding box center [627, 138] width 8 height 13
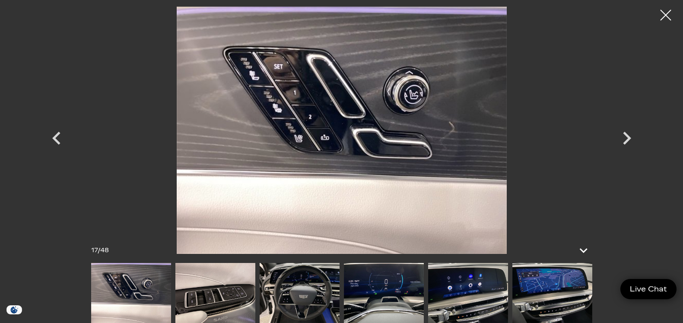
click at [630, 149] on icon "Next" at bounding box center [627, 138] width 26 height 26
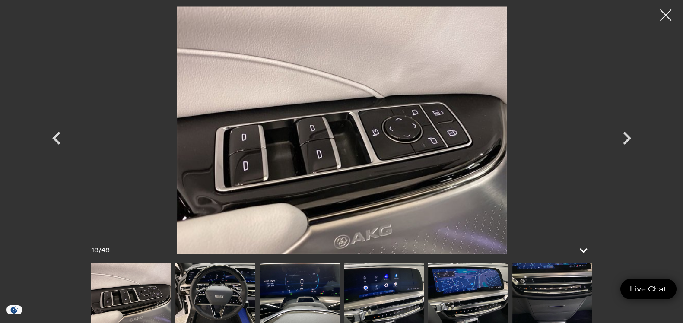
click at [664, 19] on div at bounding box center [665, 15] width 23 height 23
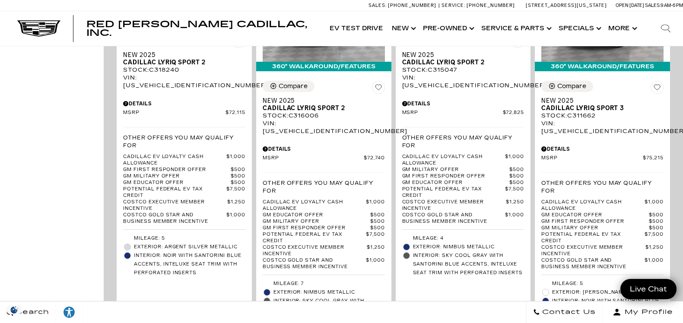
scroll to position [1930, 0]
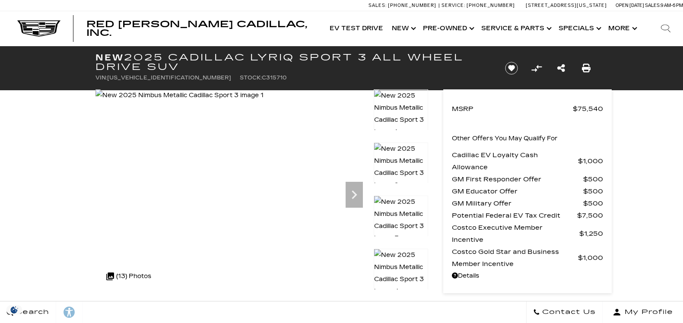
scroll to position [49, 0]
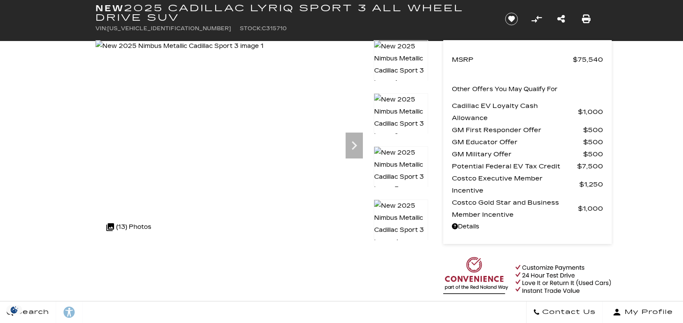
click at [358, 150] on icon "Next" at bounding box center [354, 145] width 17 height 17
click at [356, 145] on icon "Next" at bounding box center [354, 145] width 5 height 9
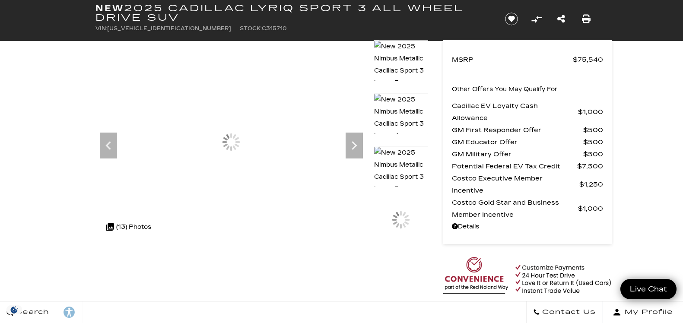
scroll to position [0, 0]
click at [354, 144] on icon "Next" at bounding box center [354, 145] width 5 height 9
click at [352, 141] on icon "Next" at bounding box center [354, 145] width 17 height 17
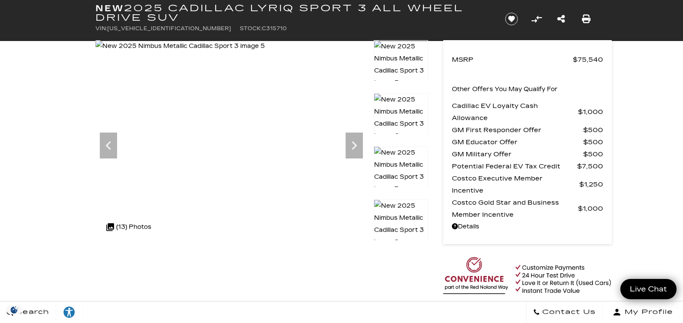
click at [351, 141] on icon "Next" at bounding box center [354, 145] width 17 height 17
click at [354, 140] on icon "Next" at bounding box center [354, 145] width 17 height 17
click at [357, 143] on icon "Next" at bounding box center [354, 145] width 17 height 17
click at [357, 142] on icon "Next" at bounding box center [354, 145] width 17 height 17
click at [356, 140] on icon "Next" at bounding box center [354, 145] width 17 height 17
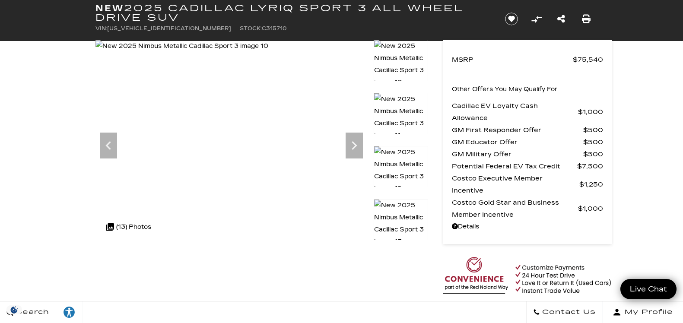
click at [355, 137] on icon "Next" at bounding box center [354, 145] width 17 height 17
click at [354, 140] on icon "Next" at bounding box center [354, 145] width 17 height 17
click at [268, 52] on img at bounding box center [181, 46] width 172 height 12
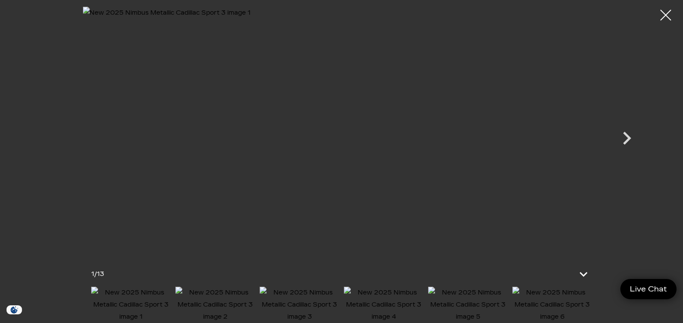
click at [352, 121] on img at bounding box center [341, 129] width 518 height 247
click at [359, 102] on img at bounding box center [341, 129] width 518 height 247
